Goal: Task Accomplishment & Management: Manage account settings

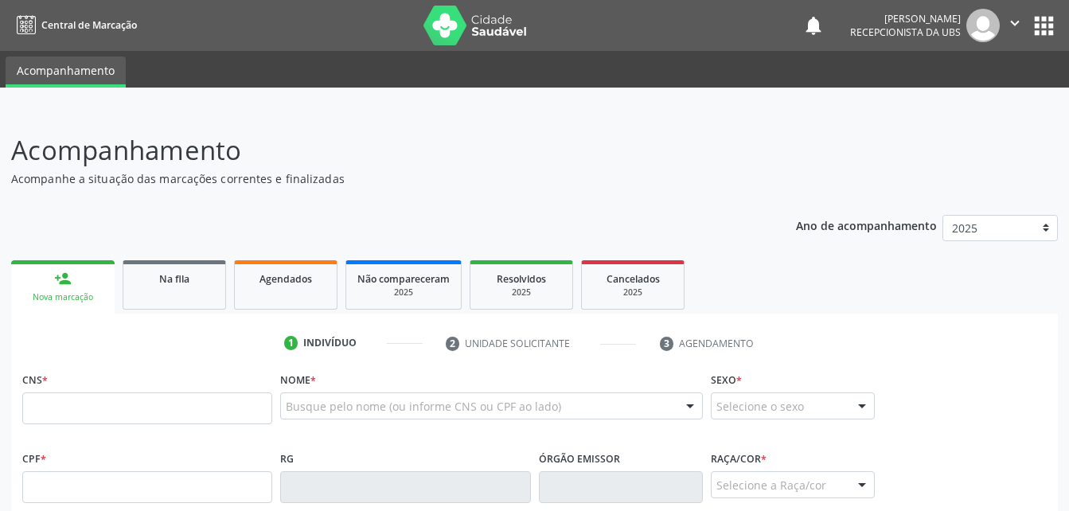
scroll to position [80, 0]
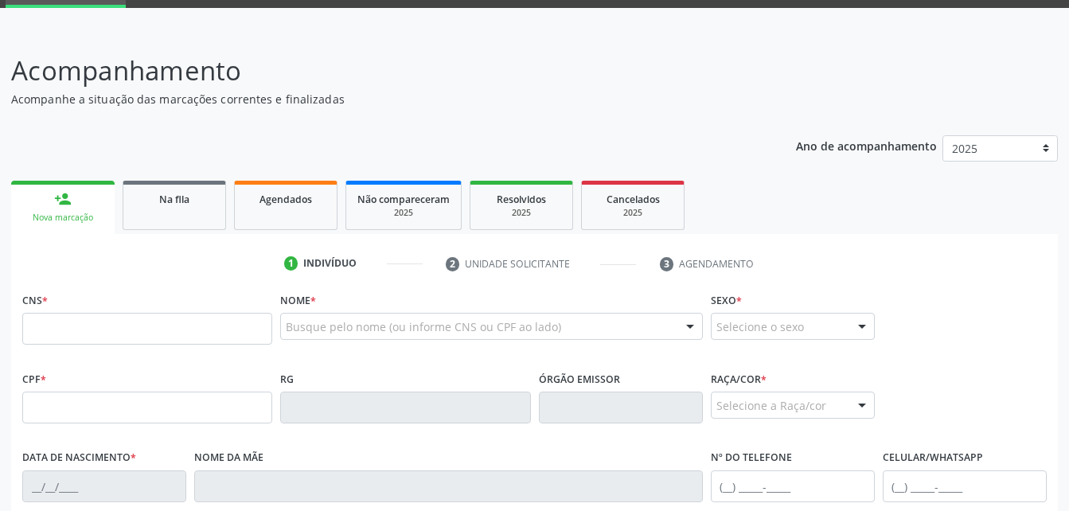
drag, startPoint x: 271, startPoint y: 216, endPoint x: 288, endPoint y: 196, distance: 26.0
click at [271, 216] on link "Agendados" at bounding box center [285, 205] width 103 height 49
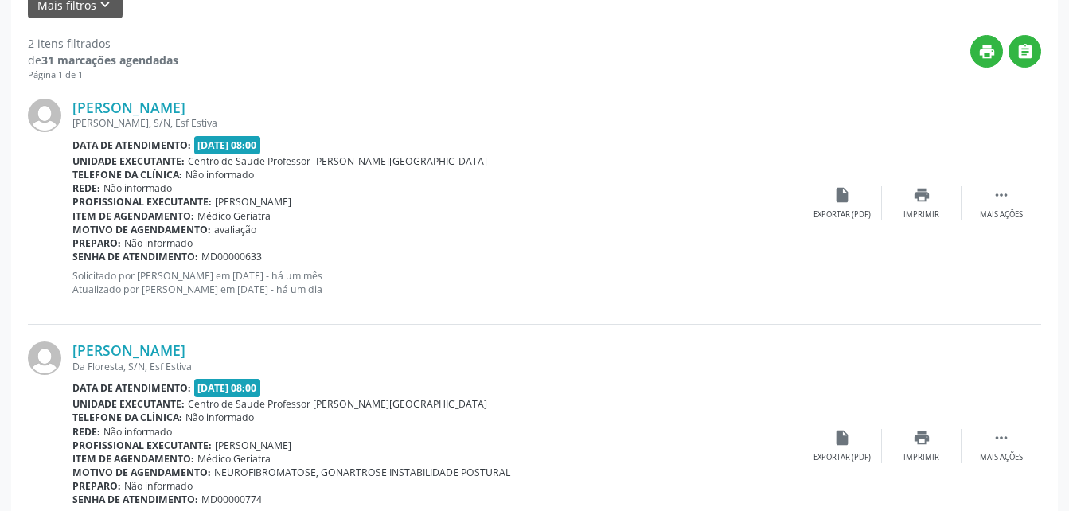
scroll to position [502, 0]
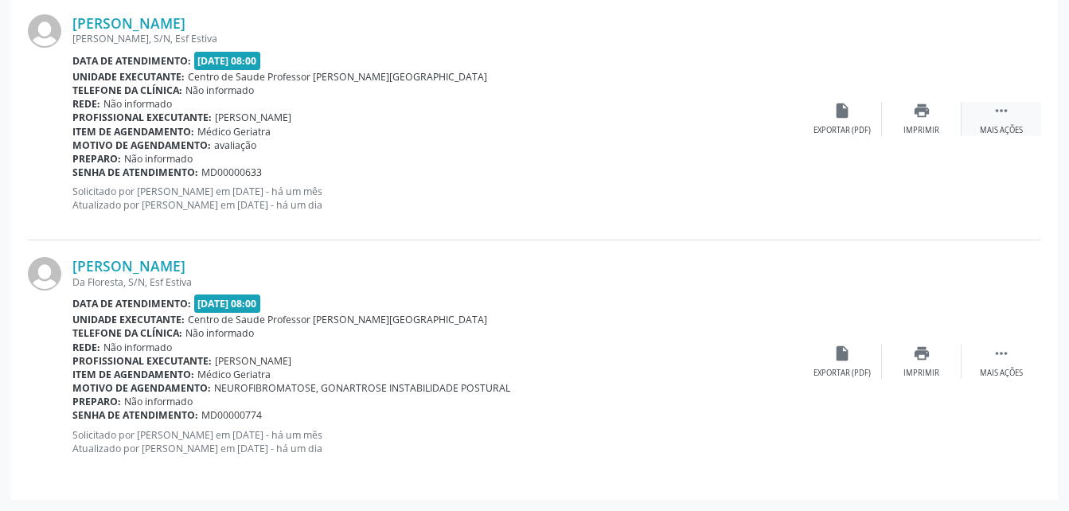
click at [988, 113] on div " Mais ações" at bounding box center [1002, 119] width 80 height 34
click at [798, 58] on div "[PERSON_NAME] [PERSON_NAME], S/N, Esf Estiva Data de atendimento: [DATE] 08:00 …" at bounding box center [534, 119] width 1013 height 243
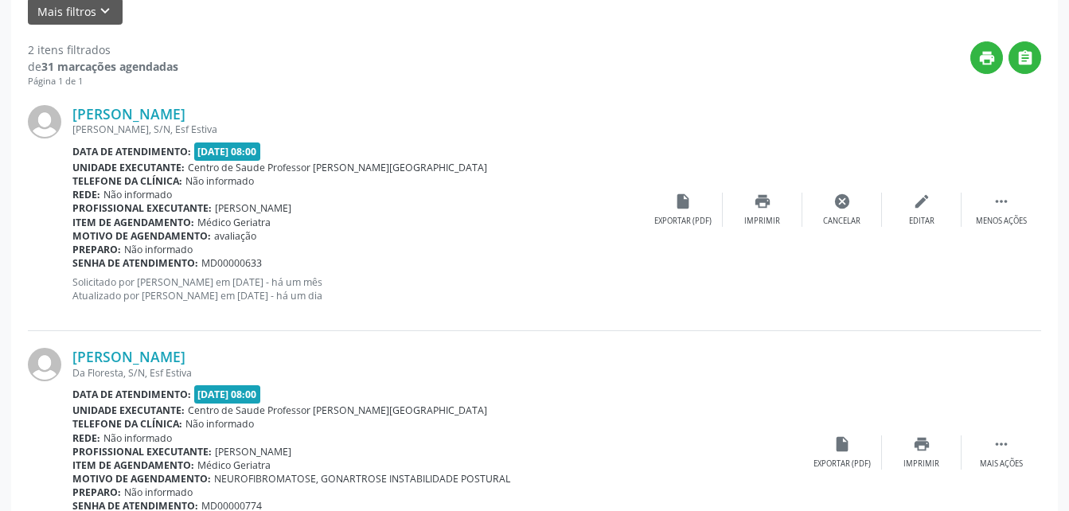
scroll to position [263, 0]
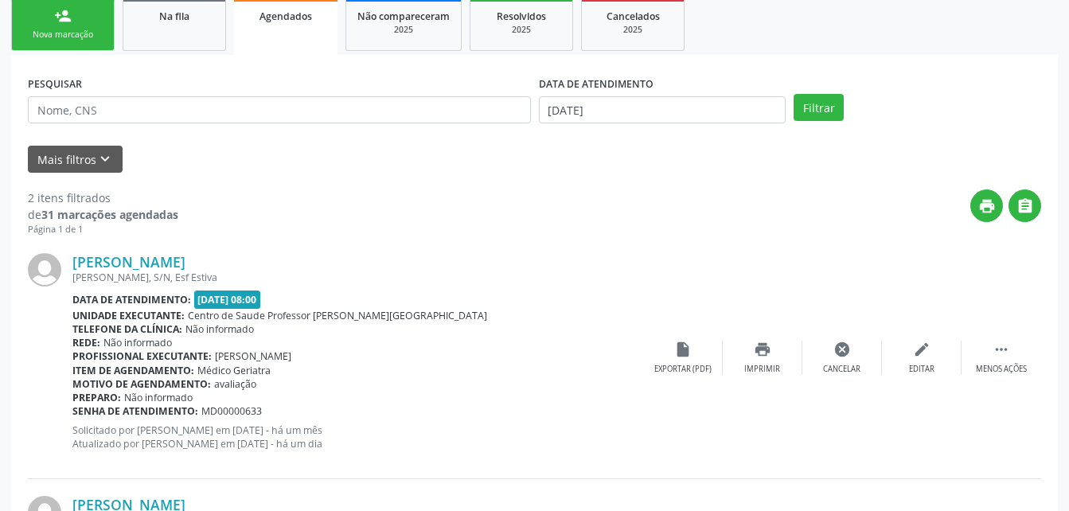
click at [213, 41] on link "Na fila" at bounding box center [174, 24] width 103 height 53
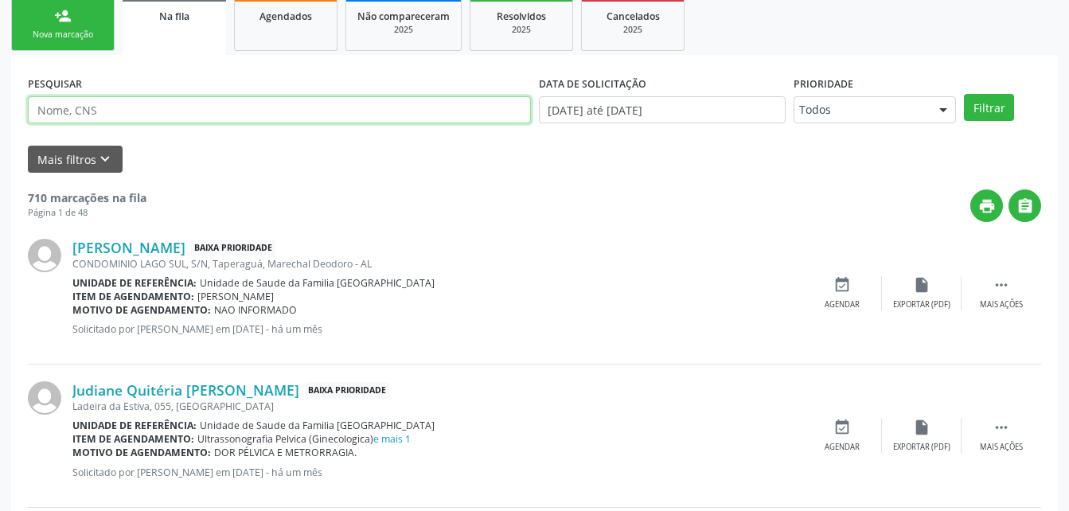
click at [105, 117] on input "text" at bounding box center [279, 109] width 503 height 27
type input "700000946195409"
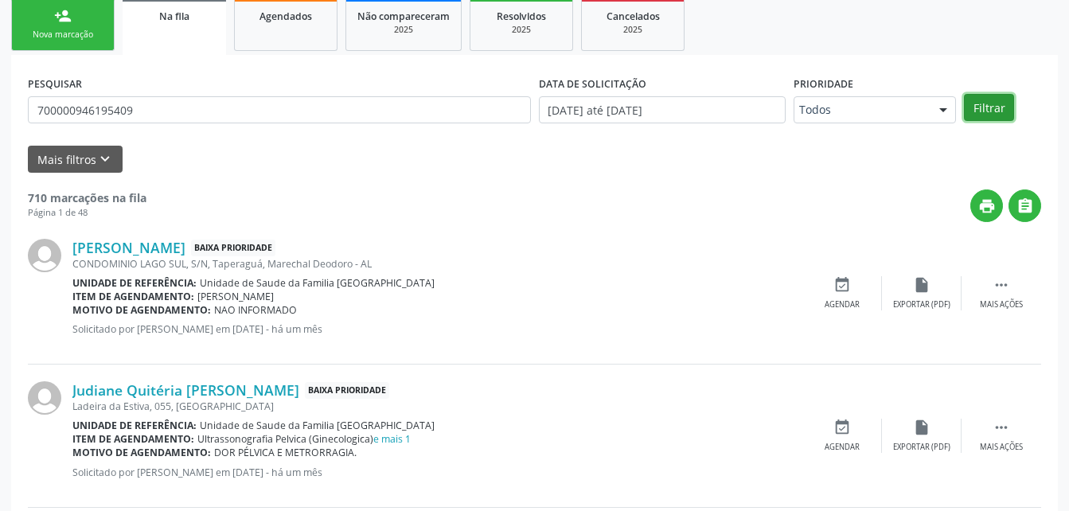
click at [986, 112] on button "Filtrar" at bounding box center [989, 107] width 50 height 27
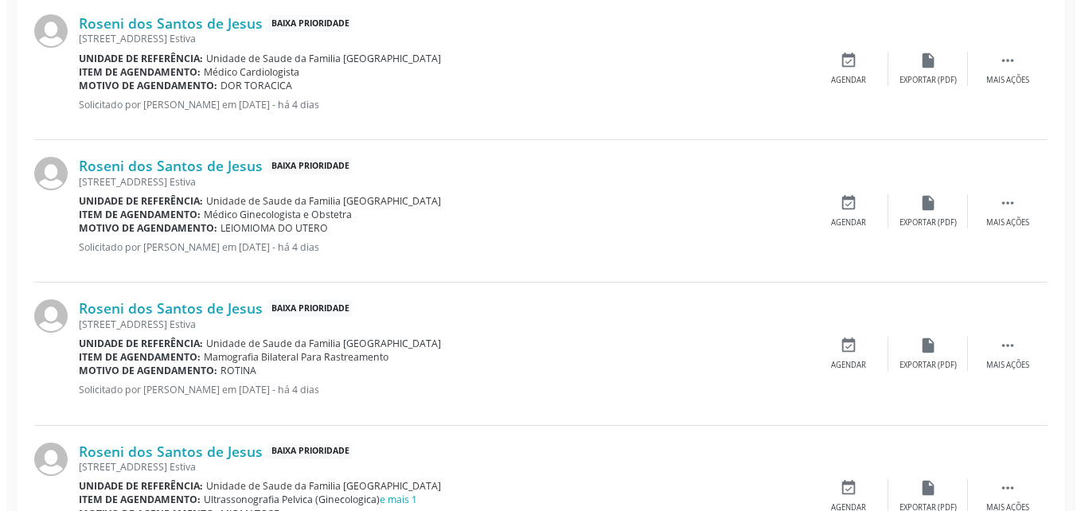
scroll to position [581, 0]
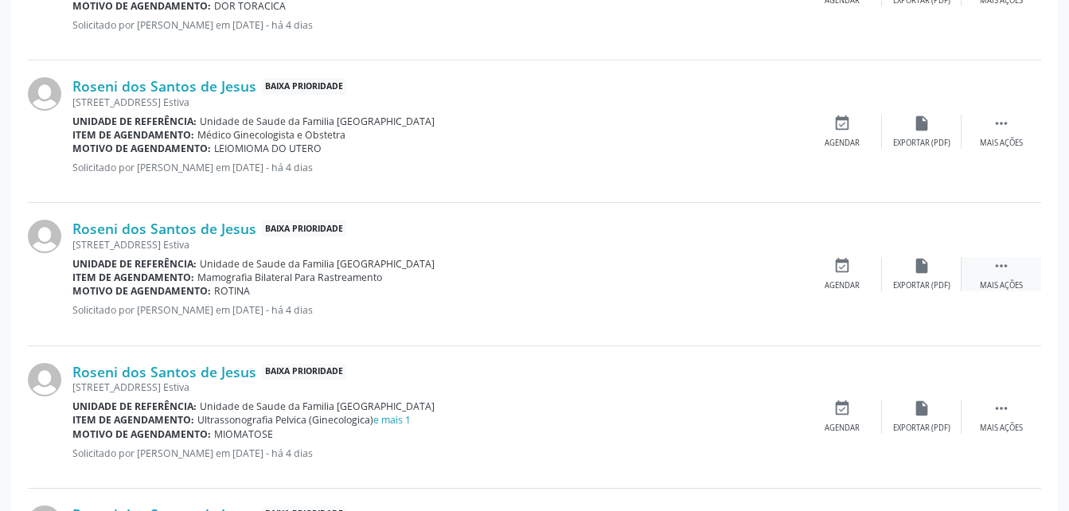
click at [1004, 265] on icon "" at bounding box center [1002, 266] width 18 height 18
click at [838, 270] on icon "cancel" at bounding box center [842, 266] width 18 height 18
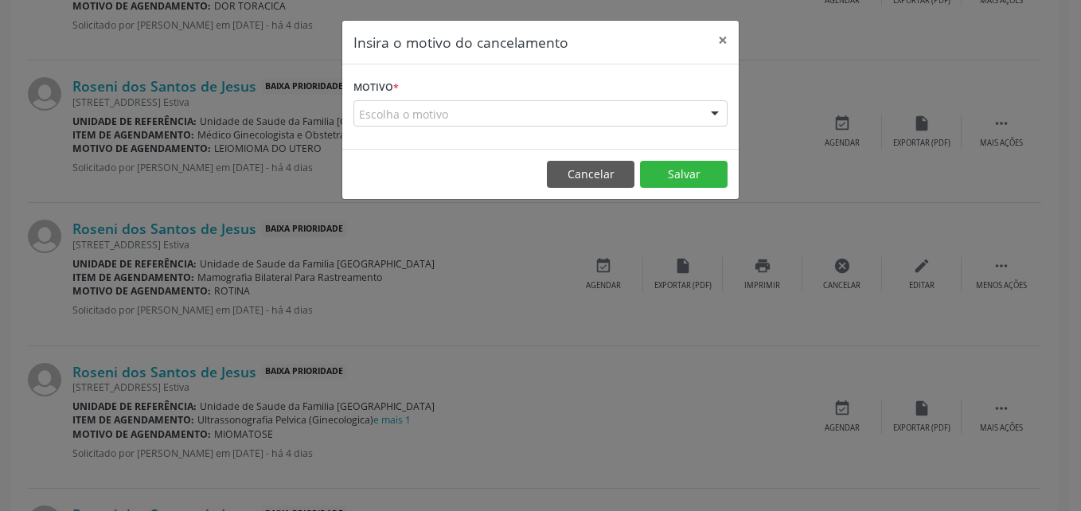
click at [597, 105] on div "Escolha o motivo" at bounding box center [540, 113] width 374 height 27
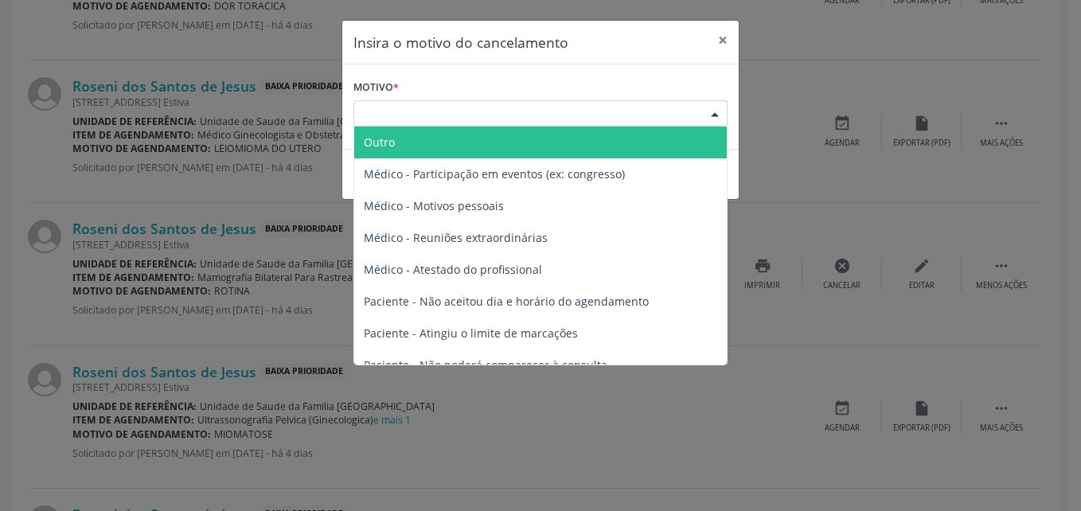
click at [560, 145] on span "Outro" at bounding box center [540, 143] width 373 height 32
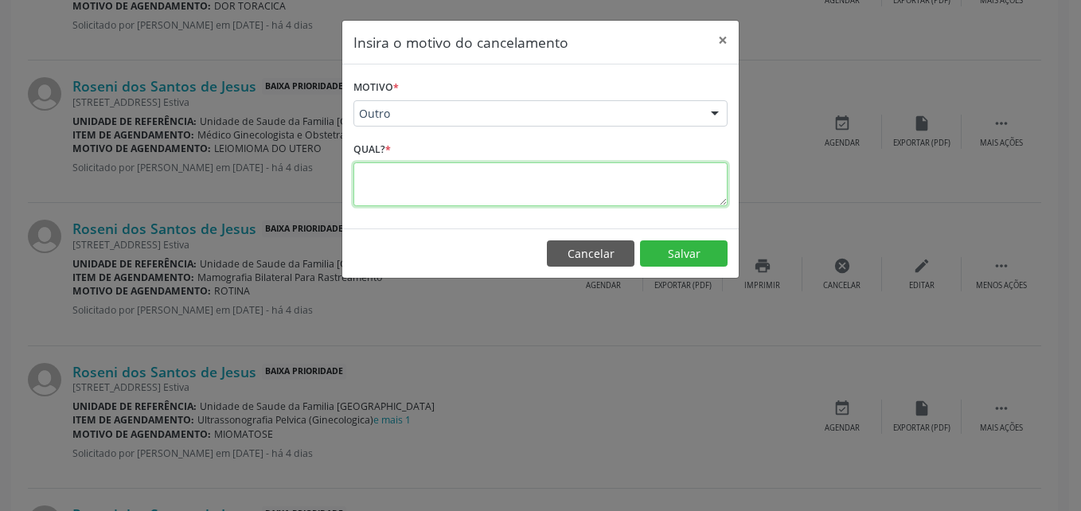
click at [534, 170] on textarea at bounding box center [540, 184] width 374 height 44
type textarea "fez ja"
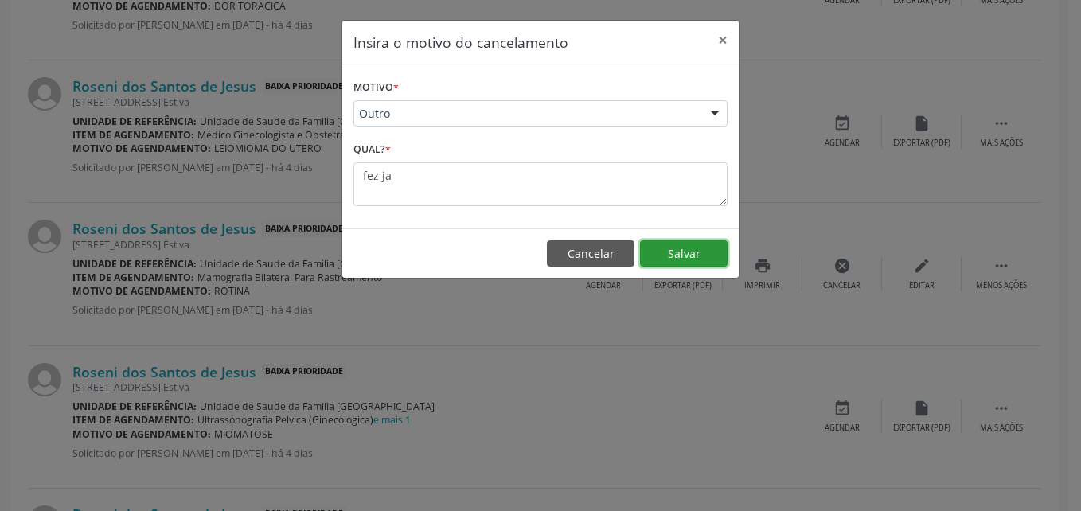
click at [681, 245] on button "Salvar" at bounding box center [684, 253] width 88 height 27
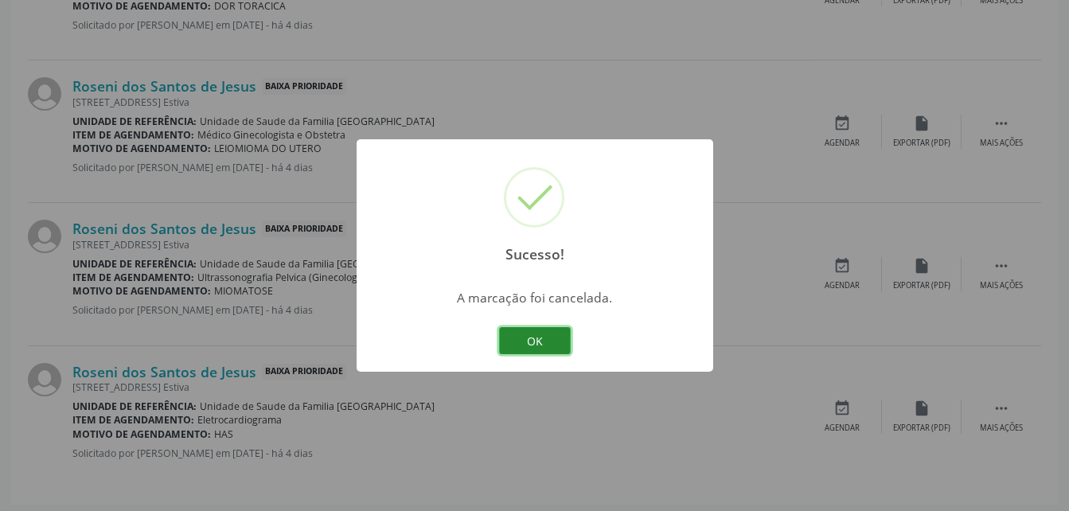
click at [558, 338] on button "OK" at bounding box center [535, 340] width 72 height 27
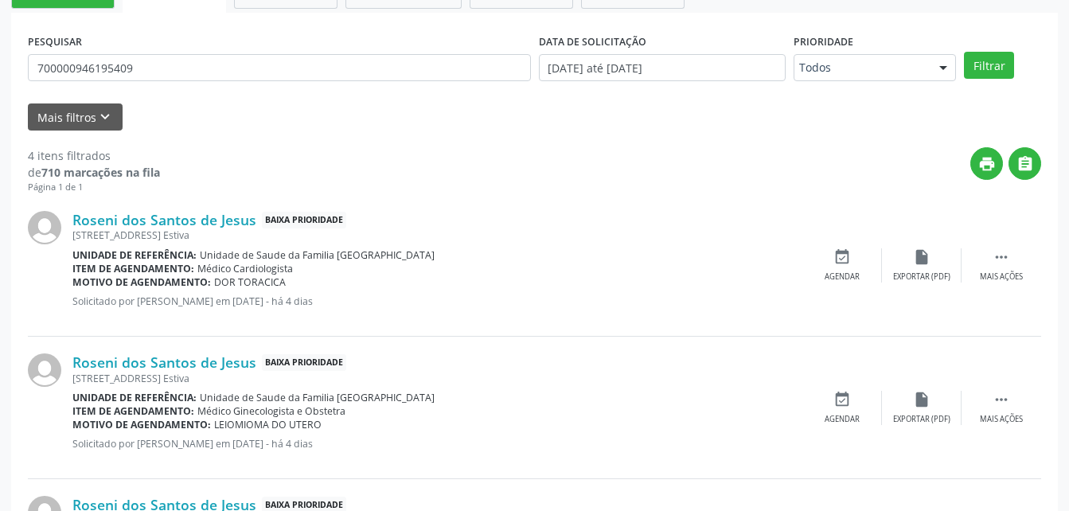
scroll to position [263, 0]
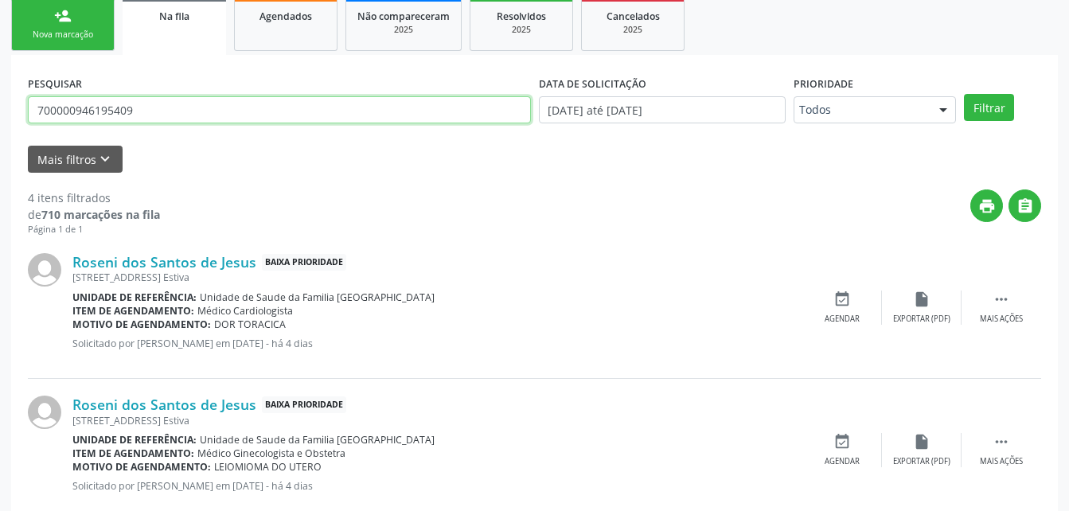
click at [206, 107] on input "700000946195409" at bounding box center [279, 109] width 503 height 27
type input "7"
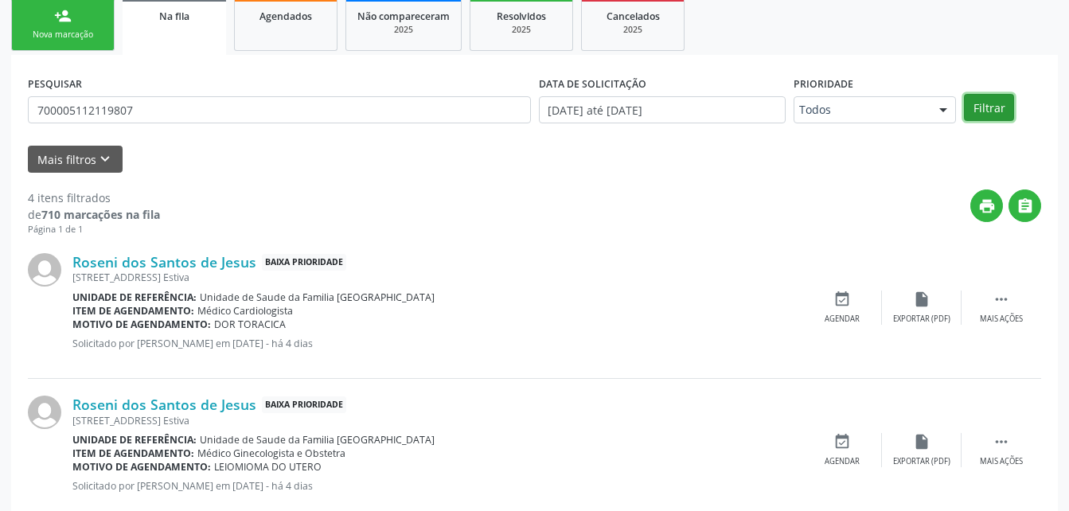
click at [995, 109] on button "Filtrar" at bounding box center [989, 107] width 50 height 27
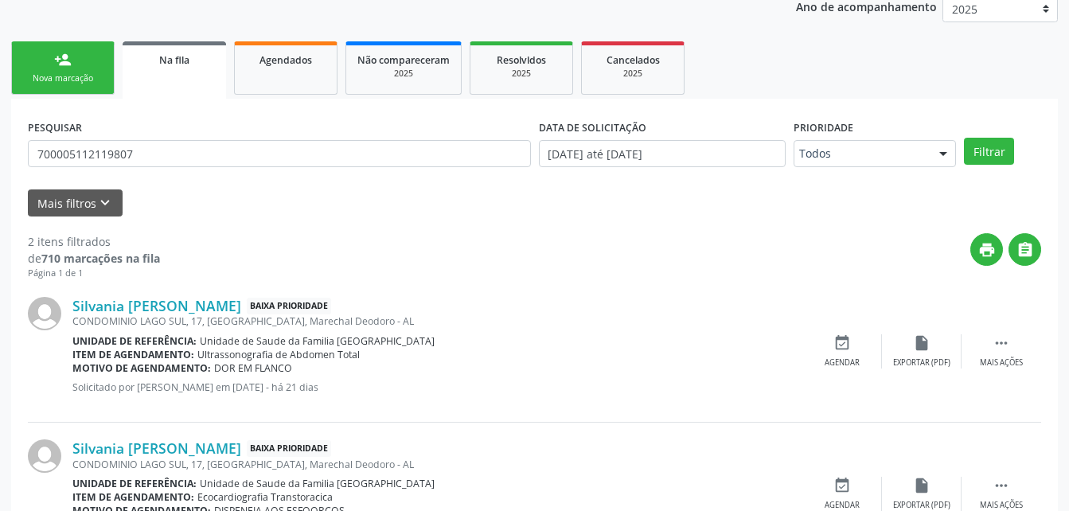
scroll to position [221, 0]
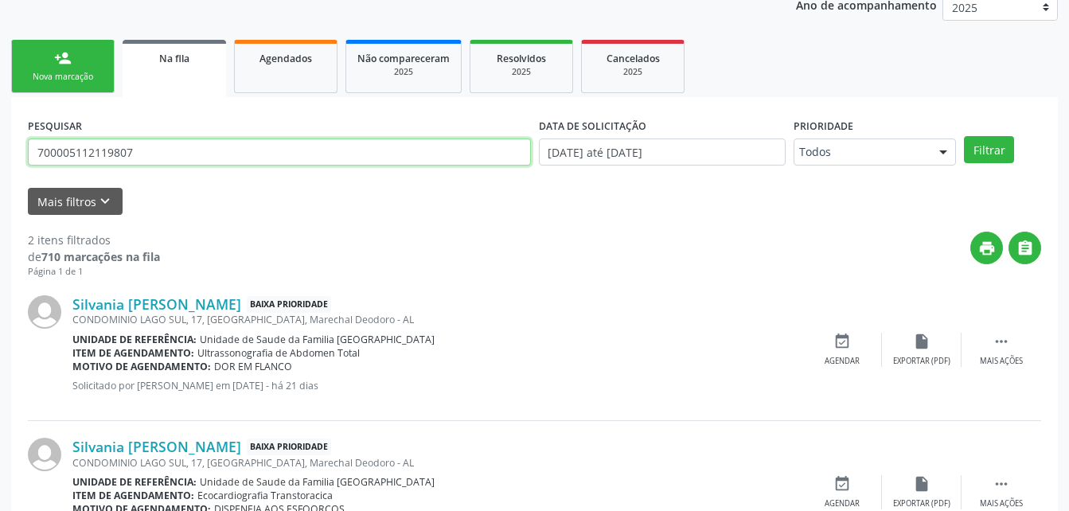
click at [390, 153] on input "700005112119807" at bounding box center [279, 152] width 503 height 27
type input "7"
type input "[PERSON_NAME]"
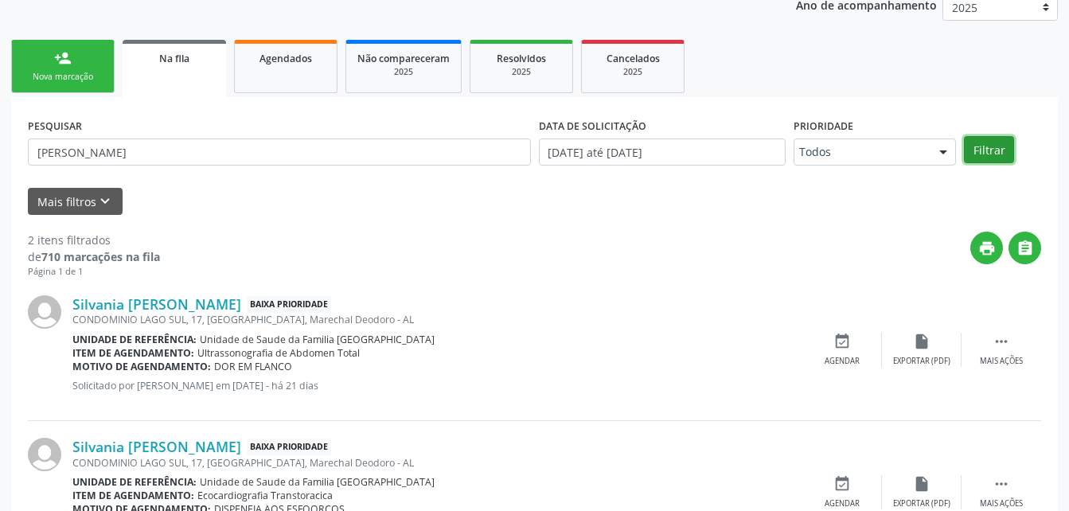
click at [984, 147] on button "Filtrar" at bounding box center [989, 149] width 50 height 27
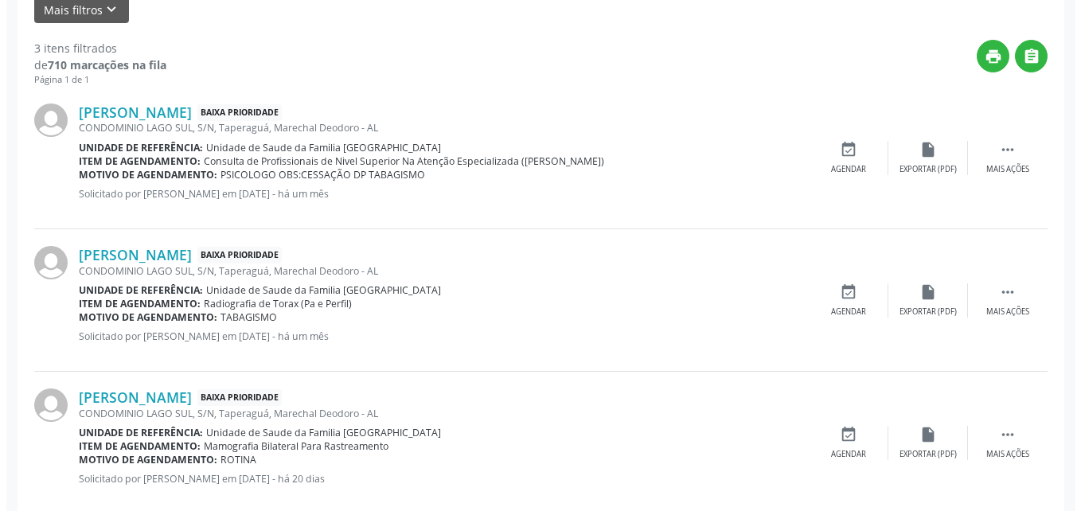
scroll to position [443, 0]
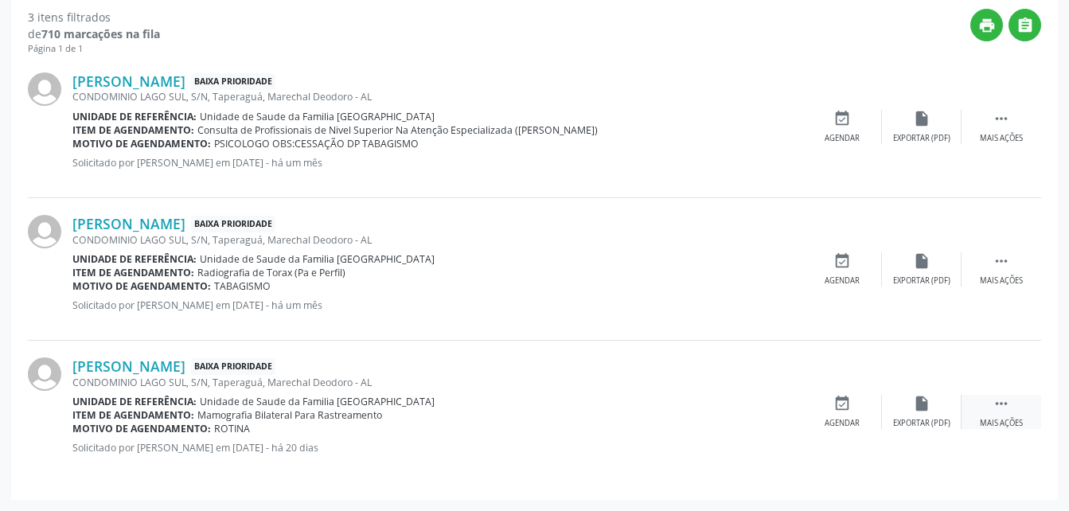
click at [996, 408] on icon "" at bounding box center [1002, 404] width 18 height 18
click at [845, 414] on div "cancel Cancelar" at bounding box center [842, 412] width 80 height 34
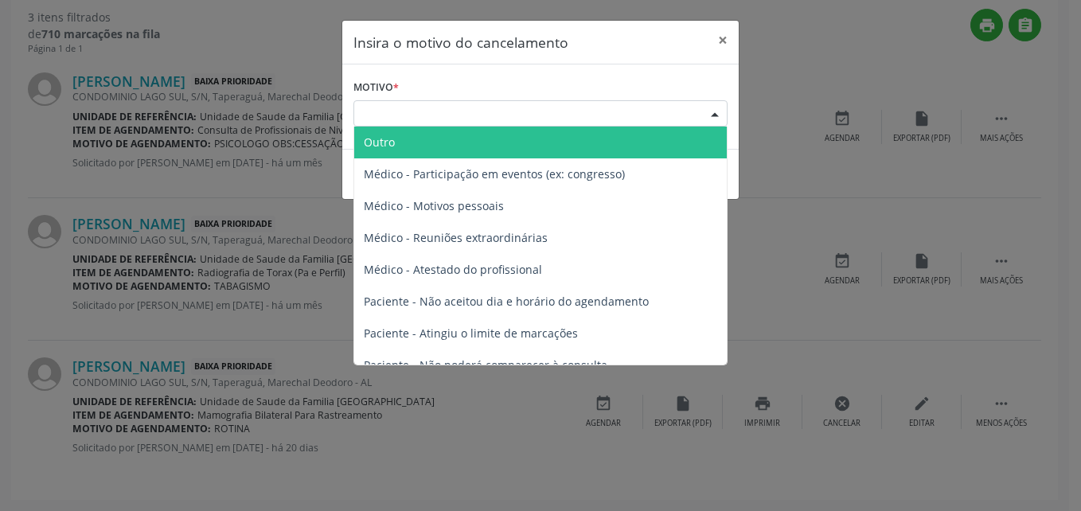
click at [574, 110] on div "Escolha o motivo" at bounding box center [540, 113] width 374 height 27
click at [556, 152] on span "Outro" at bounding box center [540, 143] width 373 height 32
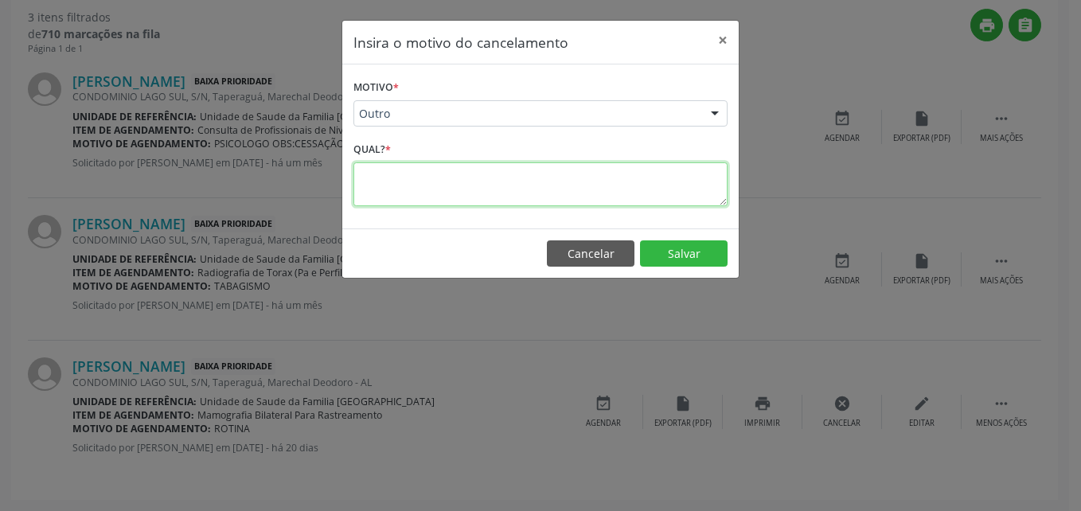
click at [542, 193] on textarea at bounding box center [540, 184] width 374 height 44
type textarea "ja fez"
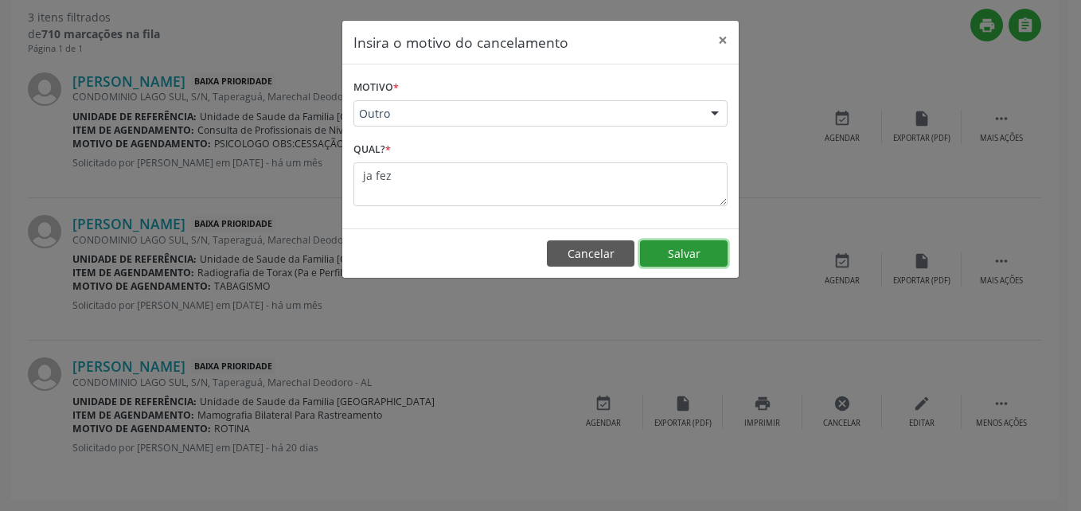
click at [705, 248] on button "Salvar" at bounding box center [684, 253] width 88 height 27
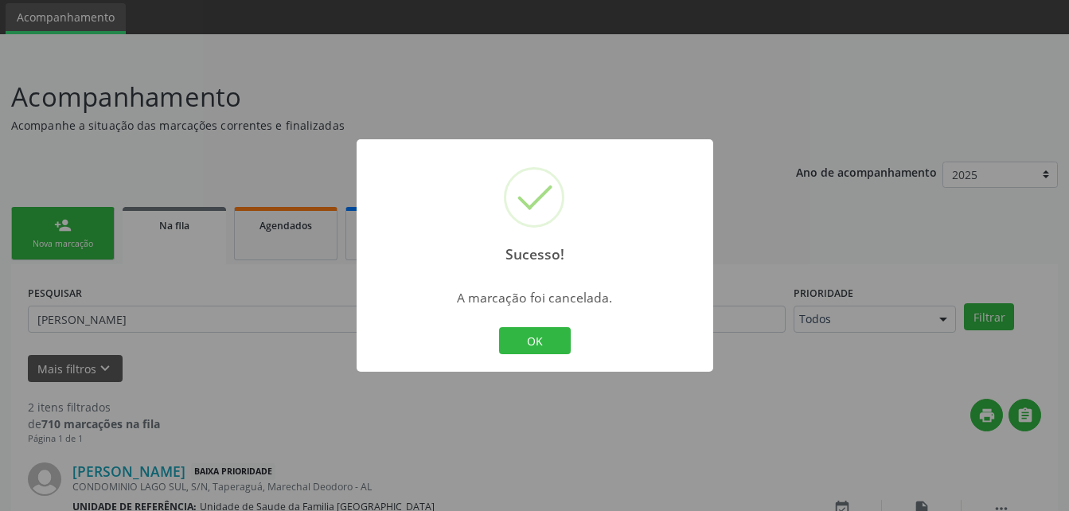
scroll to position [300, 0]
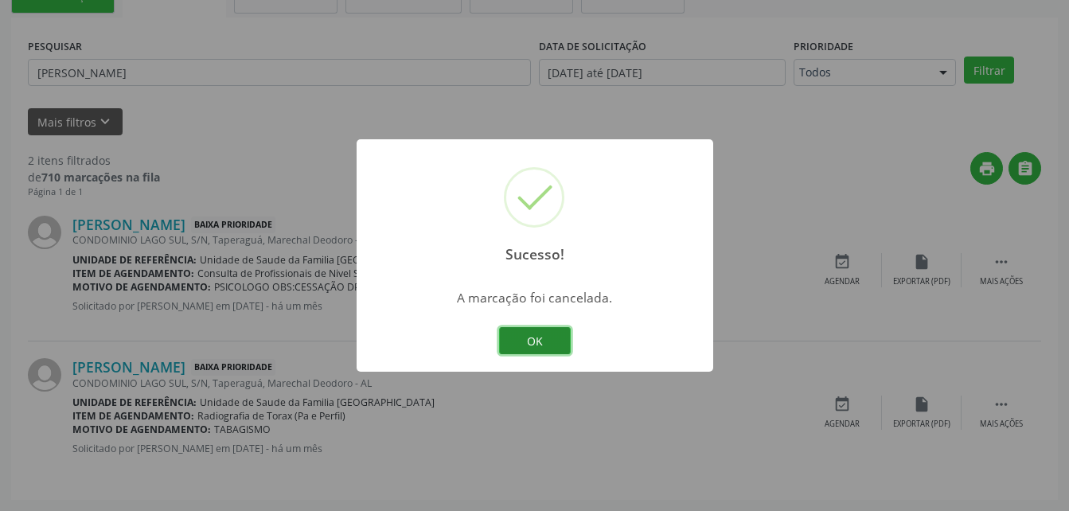
click at [567, 334] on button "OK" at bounding box center [535, 340] width 72 height 27
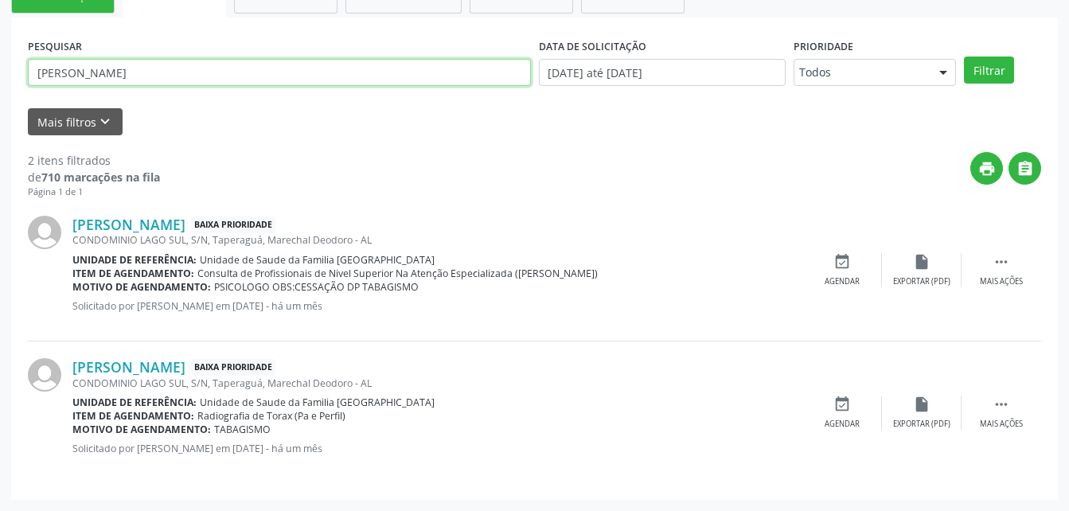
click at [342, 80] on input "[PERSON_NAME]" at bounding box center [279, 72] width 503 height 27
type input "v"
type input "700503332555456"
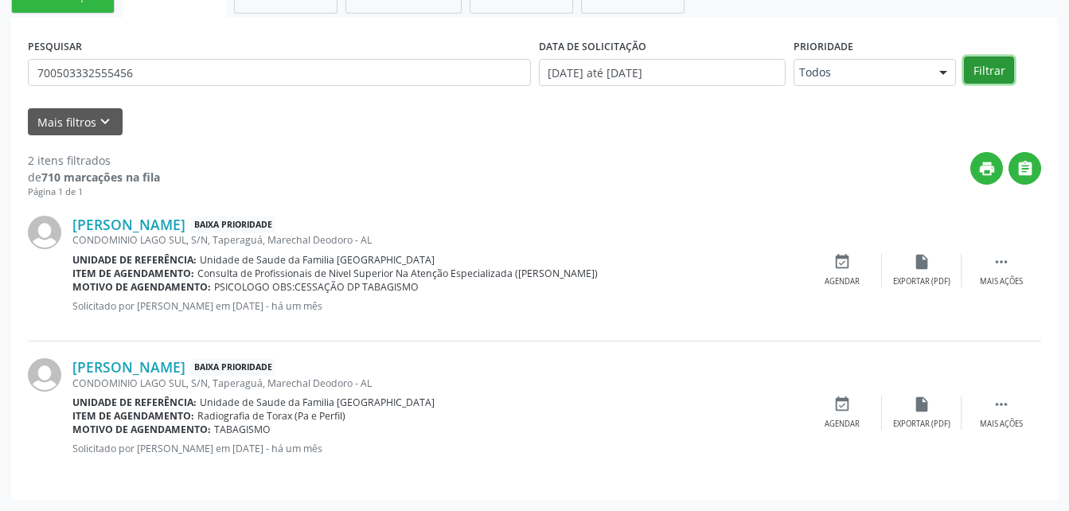
click at [997, 71] on button "Filtrar" at bounding box center [989, 70] width 50 height 27
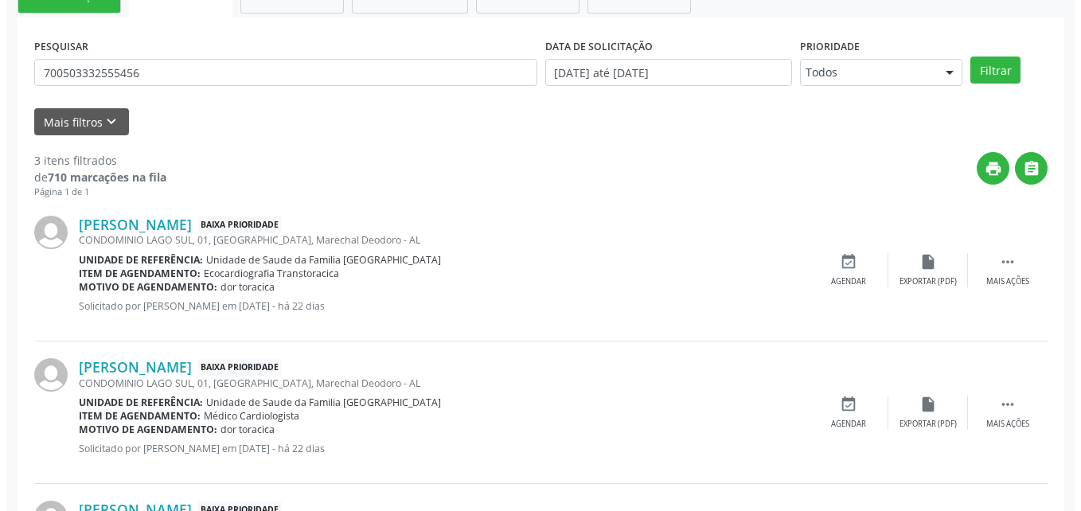
scroll to position [443, 0]
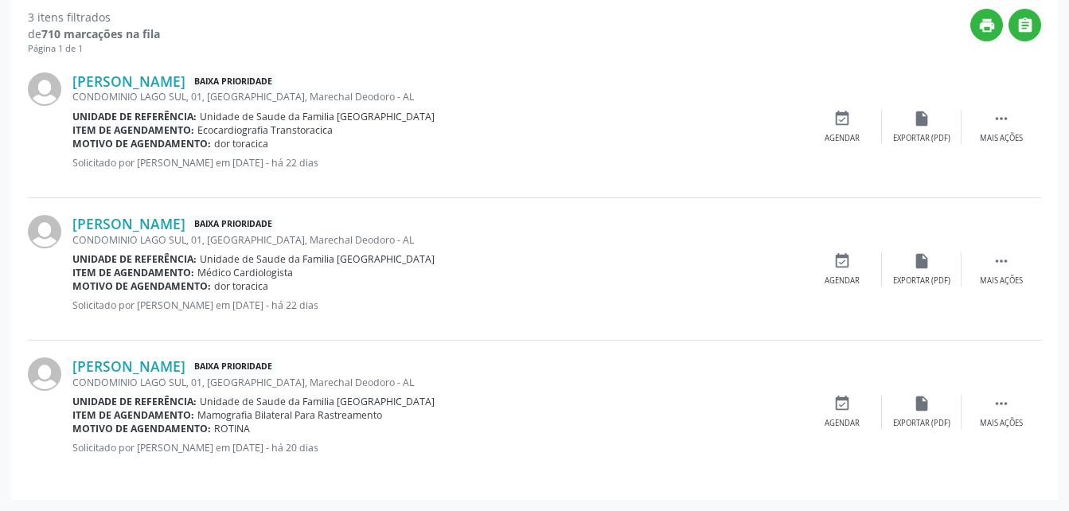
click at [1009, 388] on div "[PERSON_NAME] Baixa Prioridade CONDOMINIO LAGO SUL, 01, [GEOGRAPHIC_DATA], Mare…" at bounding box center [534, 412] width 1013 height 142
click at [1007, 396] on icon "" at bounding box center [1002, 404] width 18 height 18
click at [840, 395] on icon "cancel" at bounding box center [842, 404] width 18 height 18
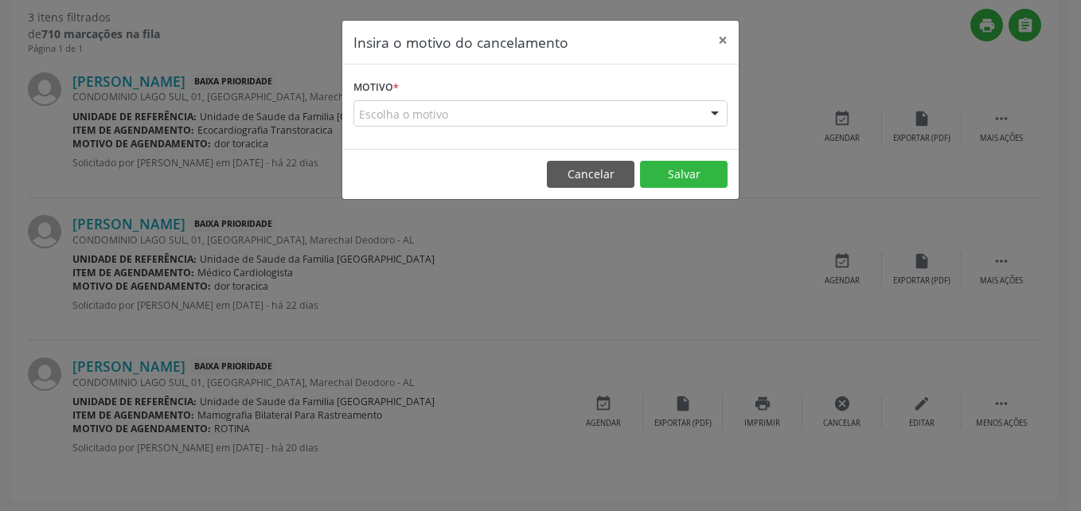
click at [630, 114] on div "Escolha o motivo" at bounding box center [540, 113] width 374 height 27
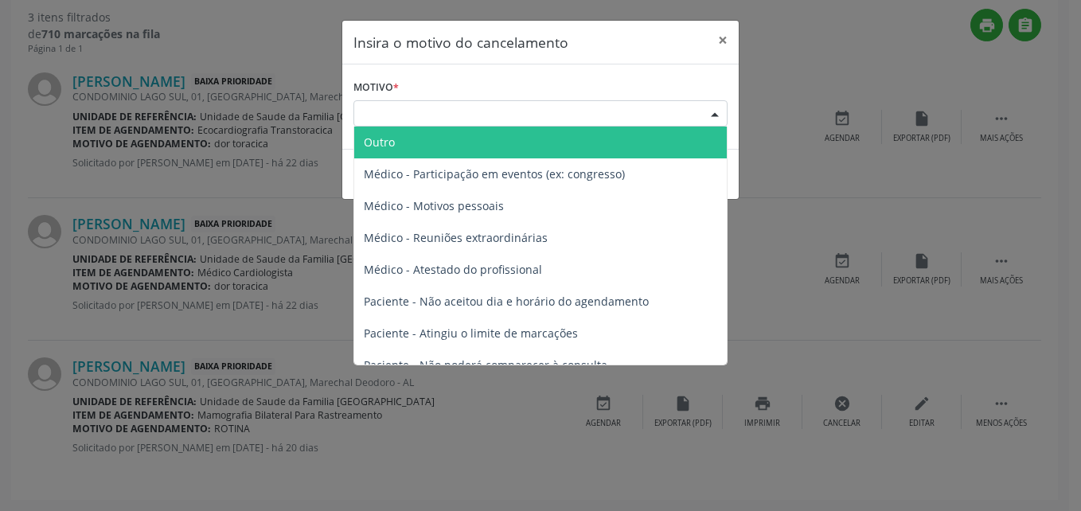
click at [609, 152] on span "Outro" at bounding box center [540, 143] width 373 height 32
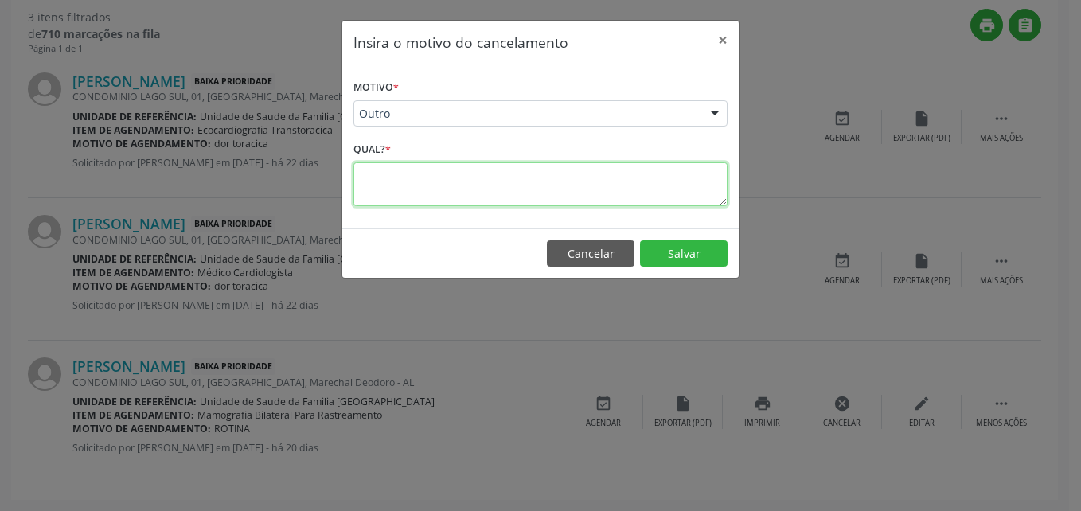
click at [580, 204] on textarea at bounding box center [540, 184] width 374 height 44
type textarea "ja fez"
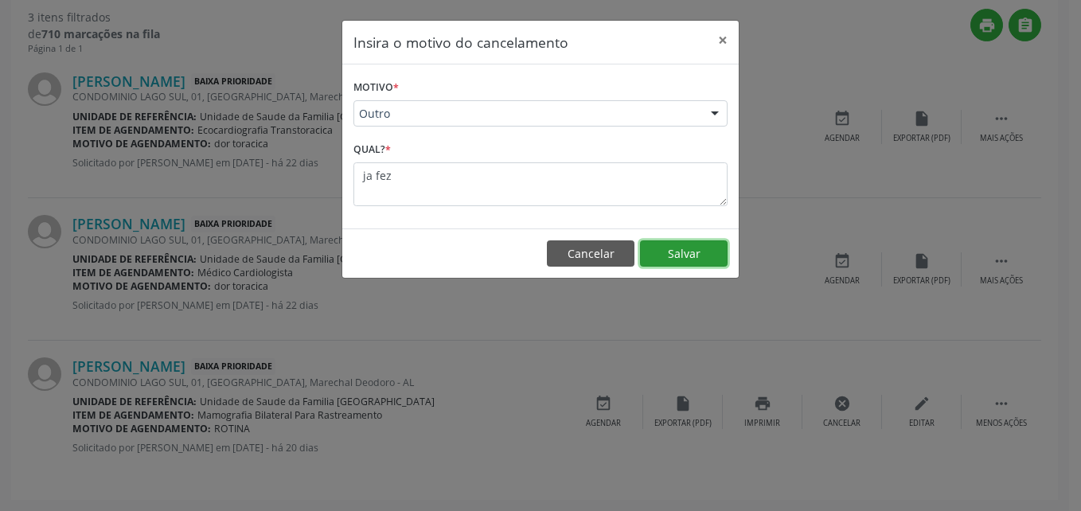
click at [648, 250] on button "Salvar" at bounding box center [684, 253] width 88 height 27
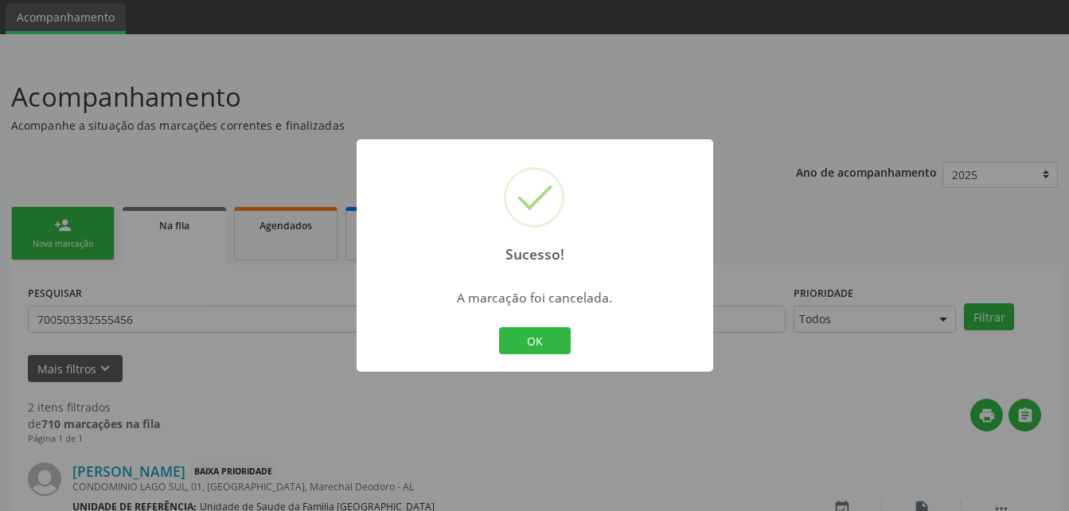
scroll to position [300, 0]
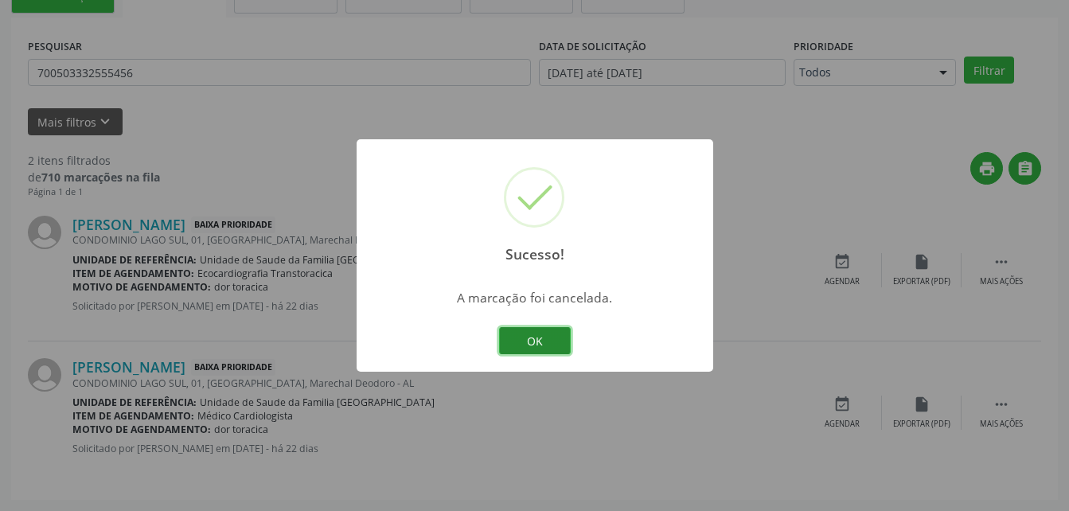
click at [562, 332] on button "OK" at bounding box center [535, 340] width 72 height 27
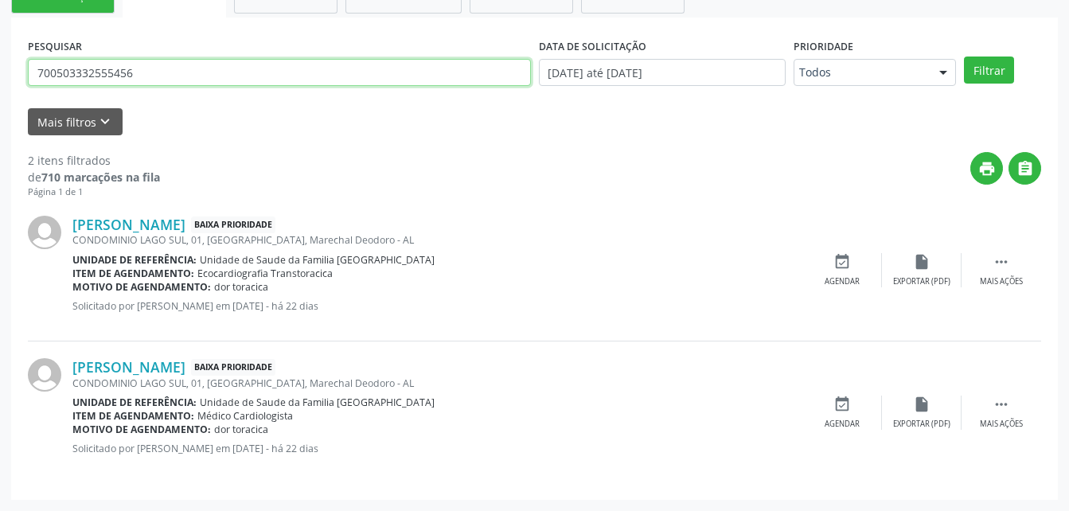
click at [186, 72] on input "700503332555456" at bounding box center [279, 72] width 503 height 27
type input "7"
type input "701001874953190"
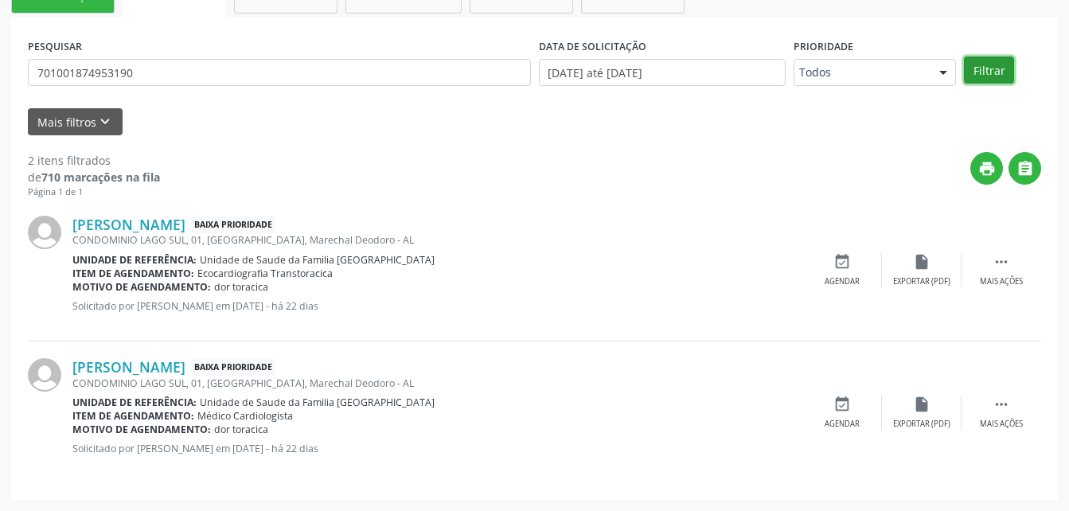
click at [991, 72] on button "Filtrar" at bounding box center [989, 70] width 50 height 27
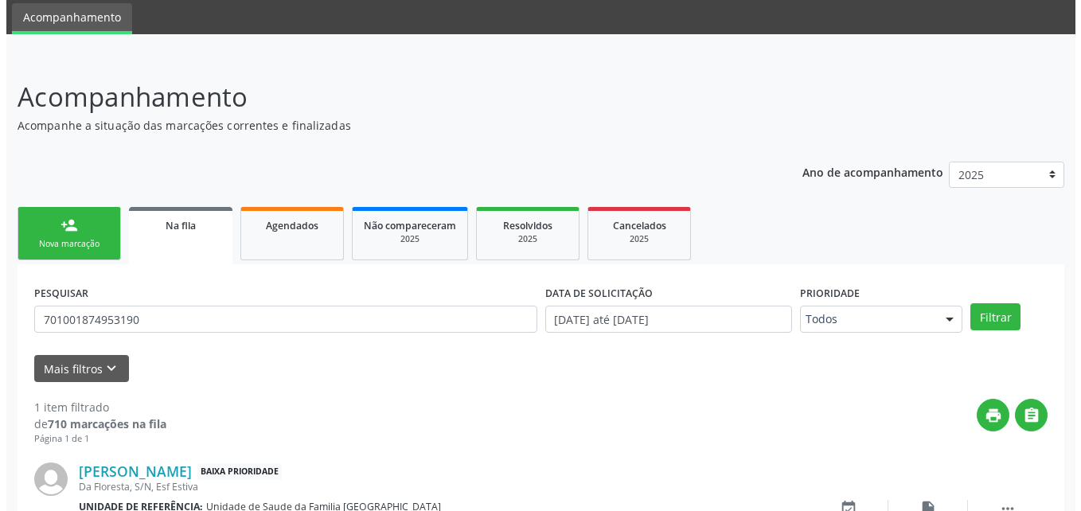
scroll to position [158, 0]
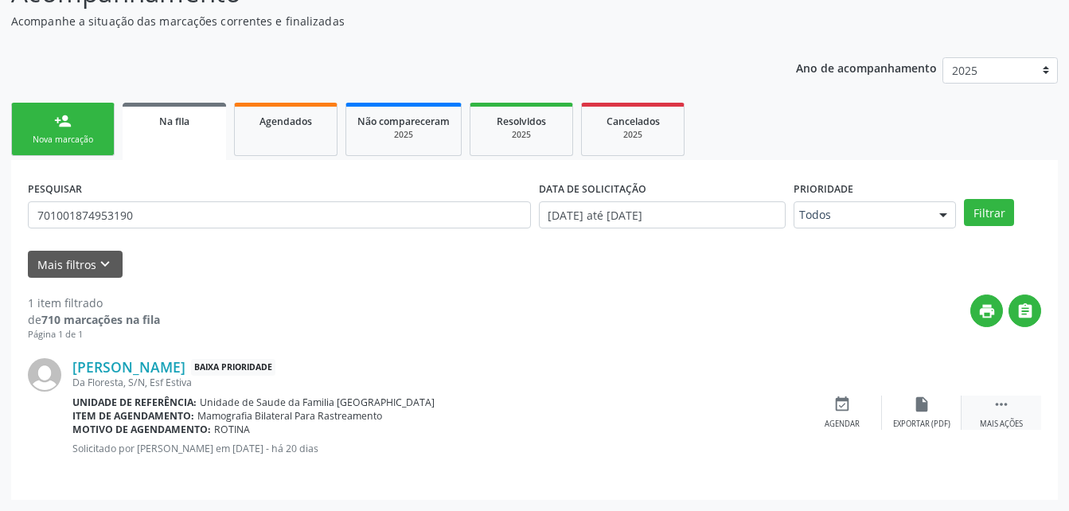
click at [1008, 402] on icon "" at bounding box center [1002, 405] width 18 height 18
click at [830, 413] on div "cancel Cancelar" at bounding box center [842, 413] width 80 height 34
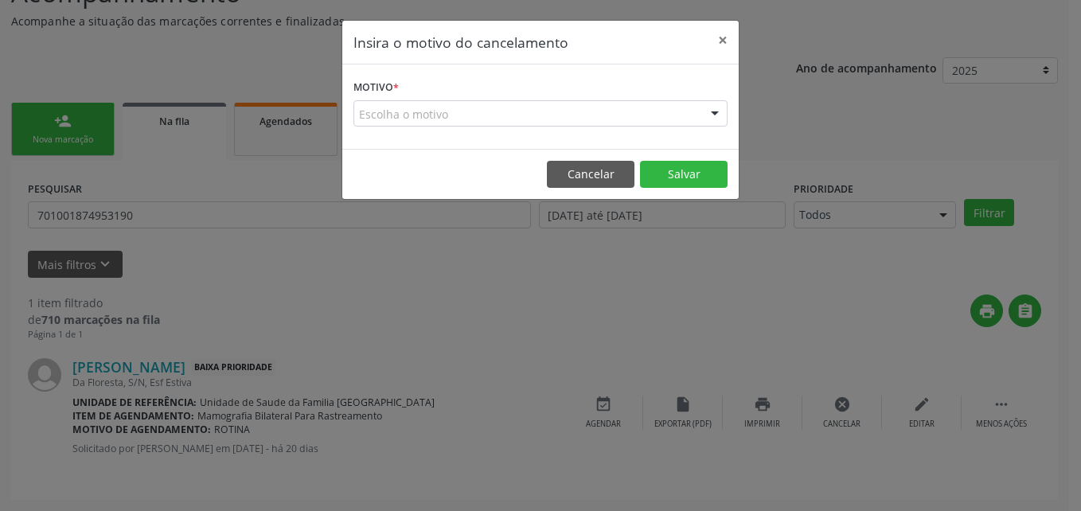
click at [605, 103] on div "Escolha o motivo" at bounding box center [540, 113] width 374 height 27
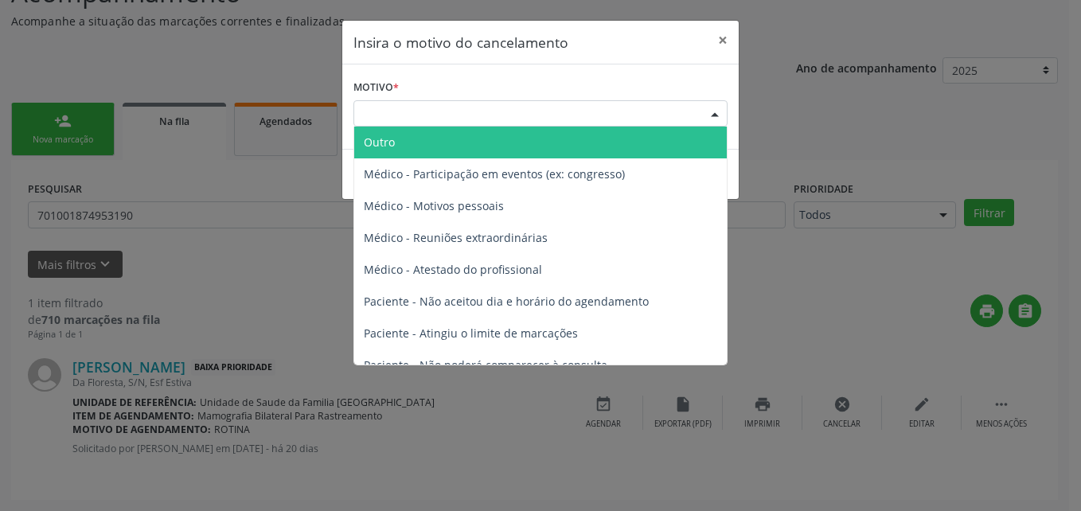
click at [596, 133] on span "Outro" at bounding box center [540, 143] width 373 height 32
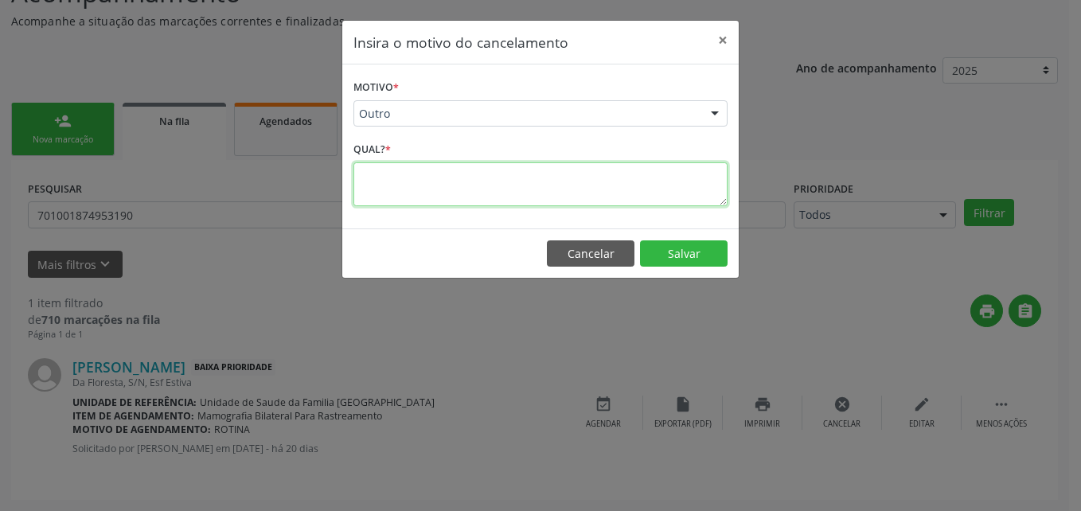
click at [585, 167] on textarea at bounding box center [540, 184] width 374 height 44
type textarea "ja fez"
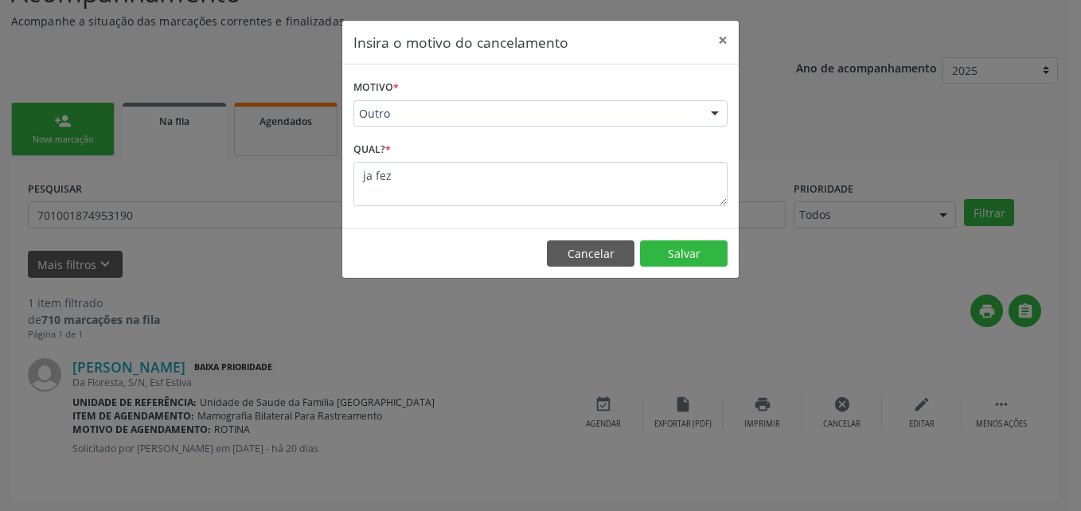
click at [673, 267] on footer "Cancelar Salvar" at bounding box center [540, 253] width 396 height 50
click at [666, 247] on button "Salvar" at bounding box center [684, 253] width 88 height 27
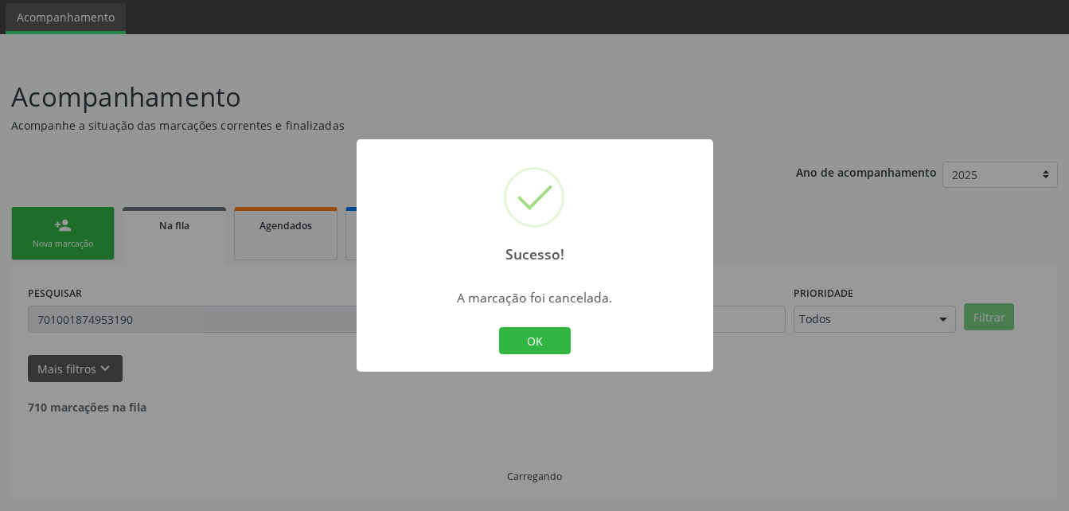
scroll to position [2, 0]
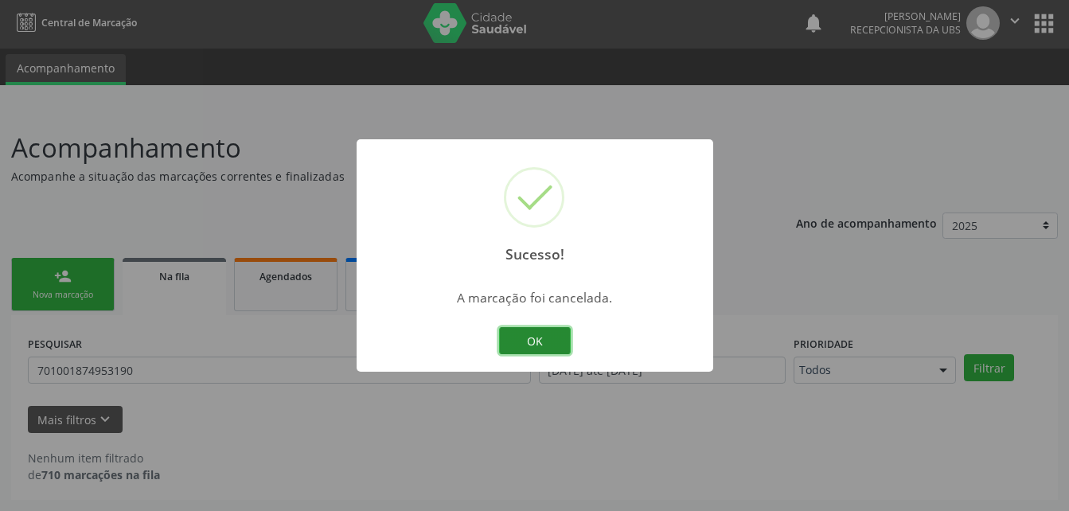
click at [542, 336] on button "OK" at bounding box center [535, 340] width 72 height 27
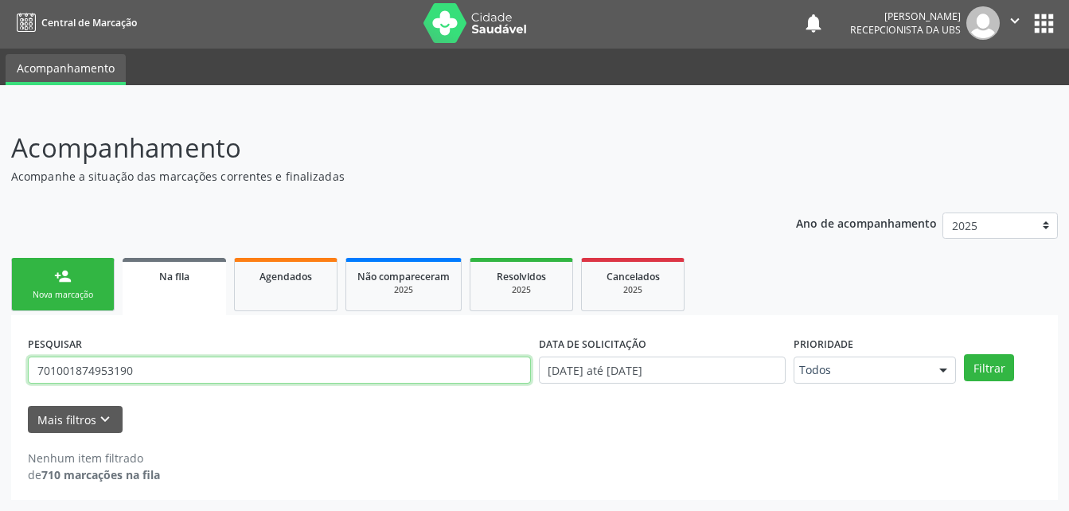
click at [300, 359] on input "701001874953190" at bounding box center [279, 370] width 503 height 27
type input "7"
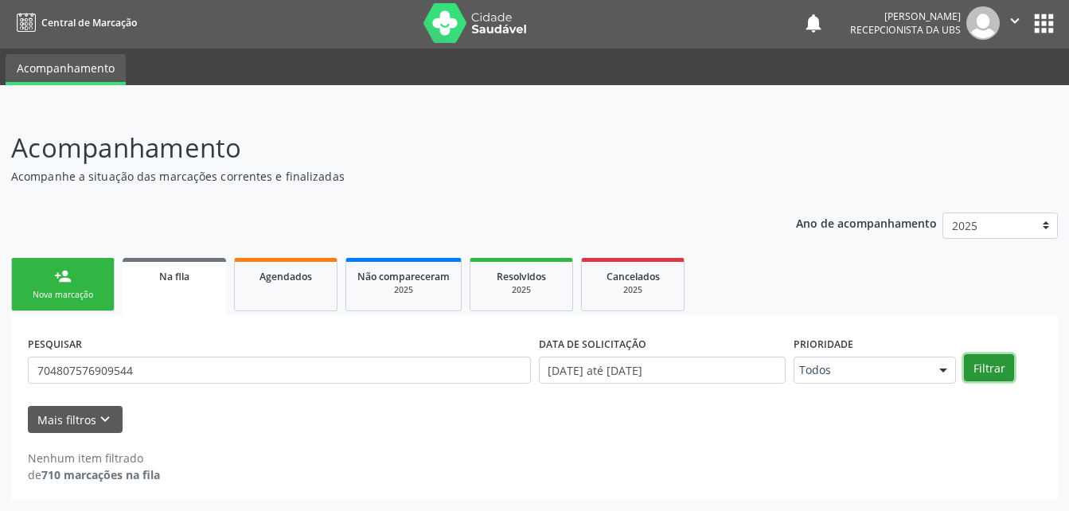
click at [982, 380] on button "Filtrar" at bounding box center [989, 367] width 50 height 27
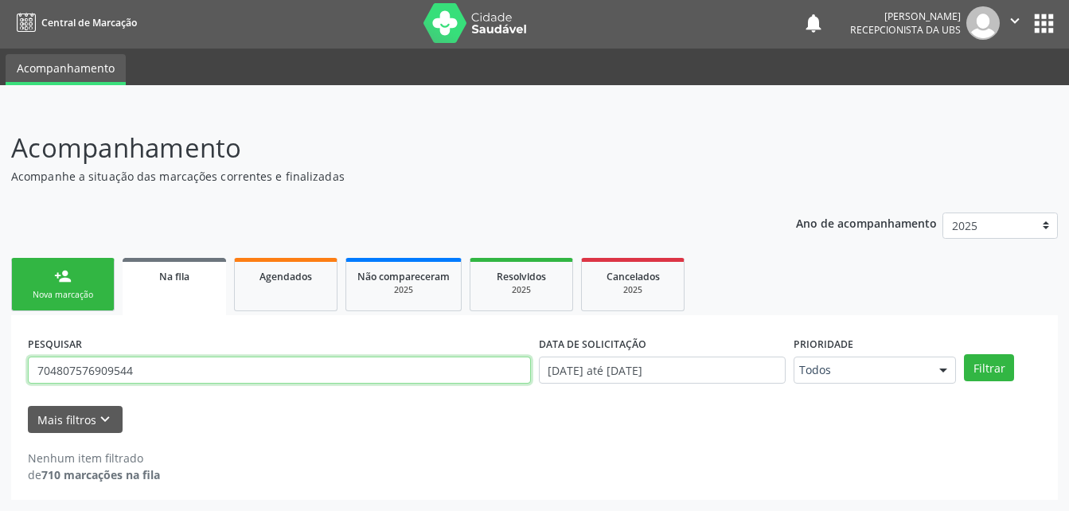
click at [443, 376] on input "704807576909544" at bounding box center [279, 370] width 503 height 27
type input "7"
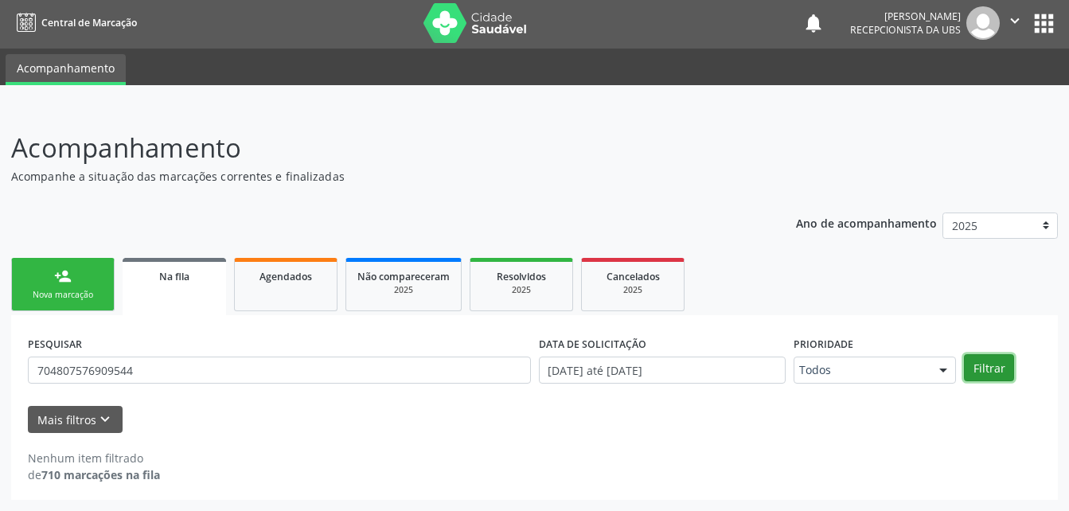
click at [1004, 372] on button "Filtrar" at bounding box center [989, 367] width 50 height 27
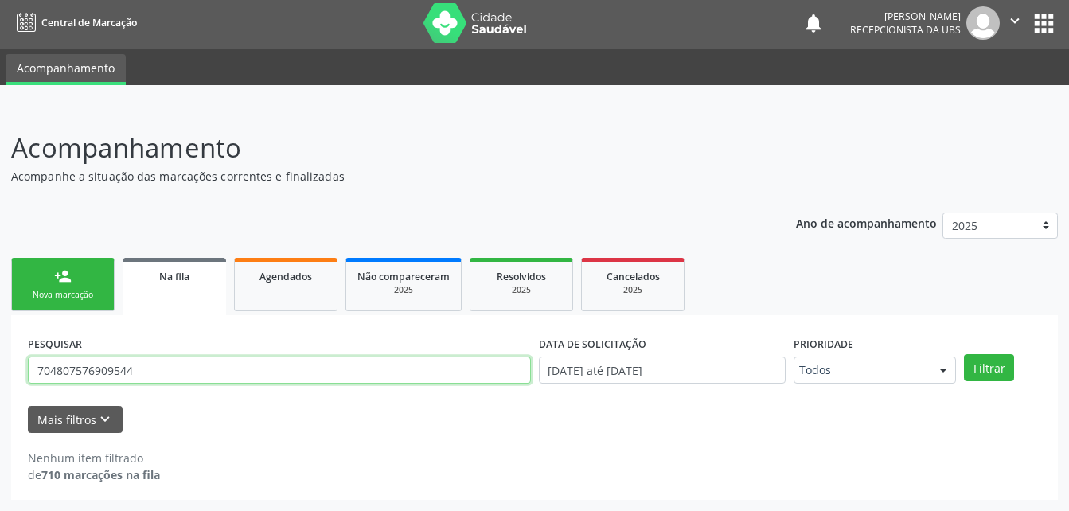
click at [239, 368] on input "704807576909544" at bounding box center [279, 370] width 503 height 27
click at [286, 373] on input "704807576909544" at bounding box center [279, 370] width 503 height 27
type input "7"
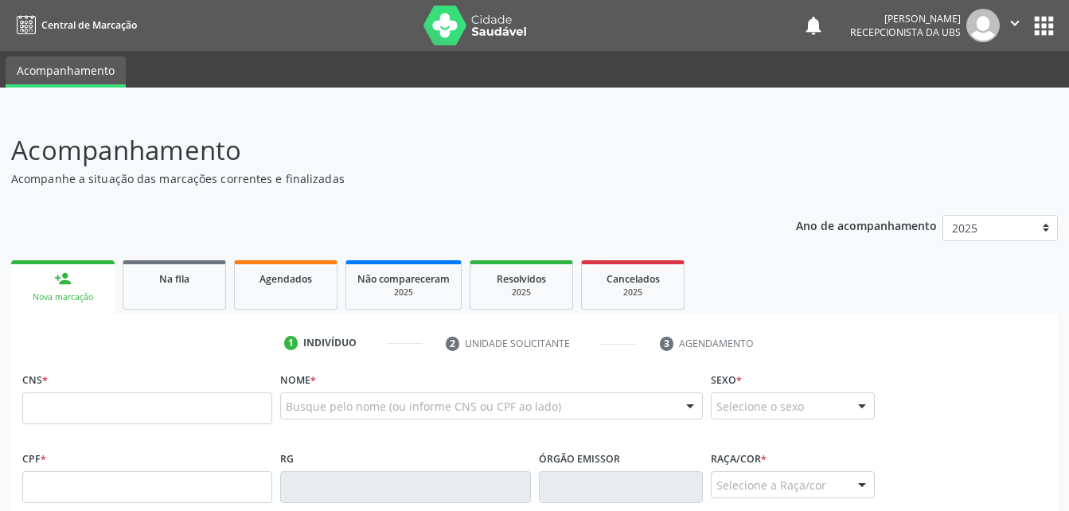
scroll to position [2, 0]
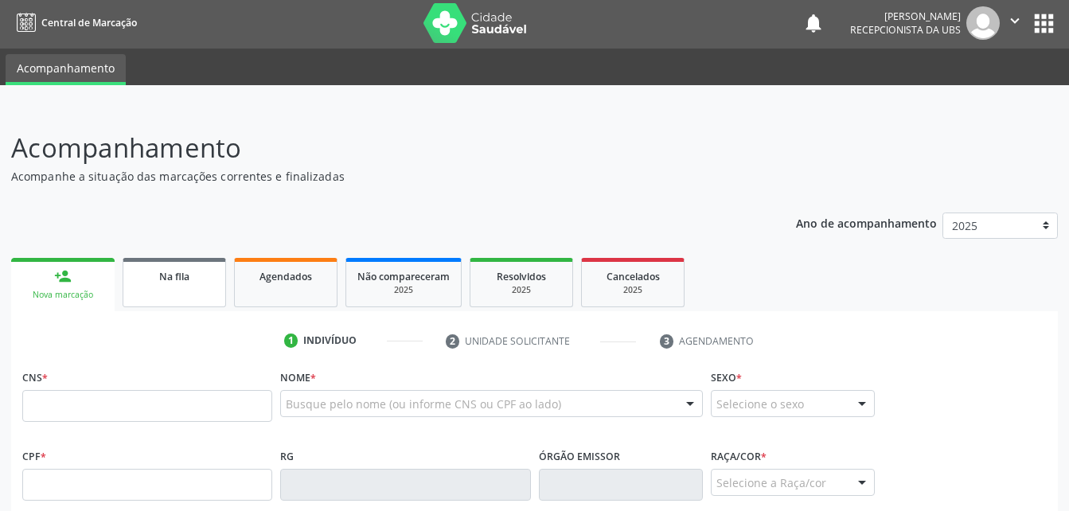
click at [205, 285] on link "Na fila" at bounding box center [174, 282] width 103 height 49
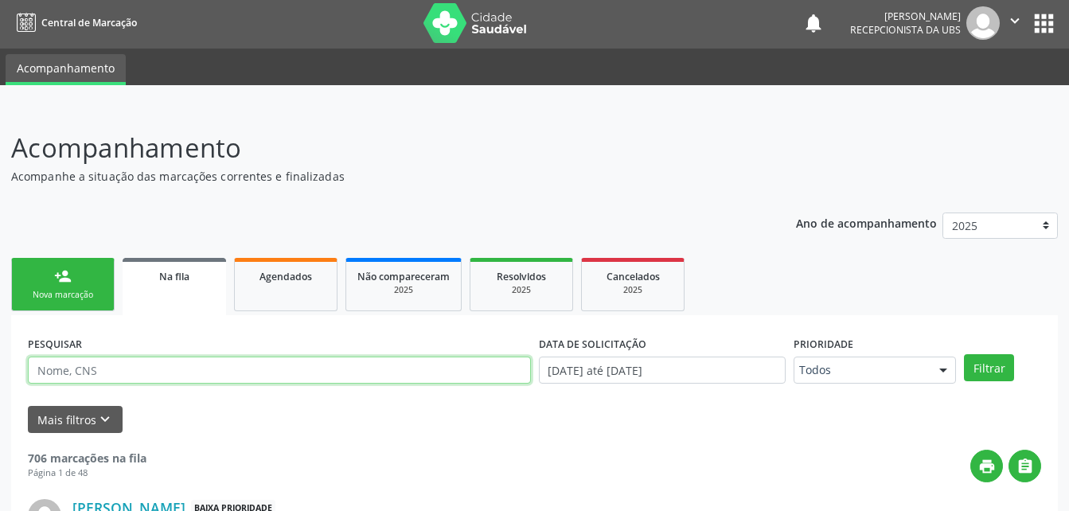
click at [178, 377] on input "text" at bounding box center [279, 370] width 503 height 27
drag, startPoint x: 419, startPoint y: 333, endPoint x: 212, endPoint y: 292, distance: 210.9
click at [419, 333] on div "PESQUISAR" at bounding box center [279, 363] width 511 height 62
click at [211, 293] on link "Na fila" at bounding box center [174, 286] width 103 height 57
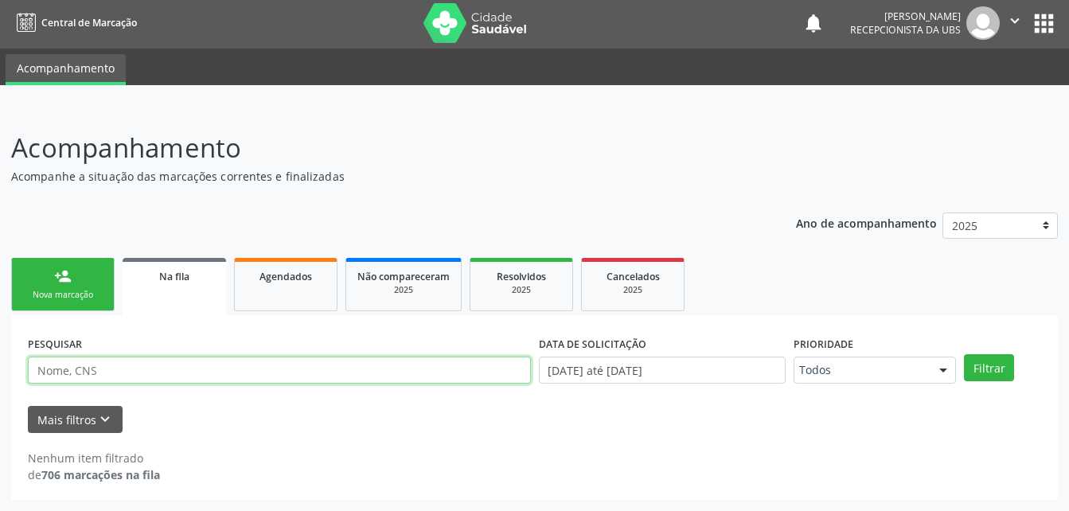
click at [251, 367] on input "text" at bounding box center [279, 370] width 503 height 27
paste input "704807576909544"
type input "704807576909544"
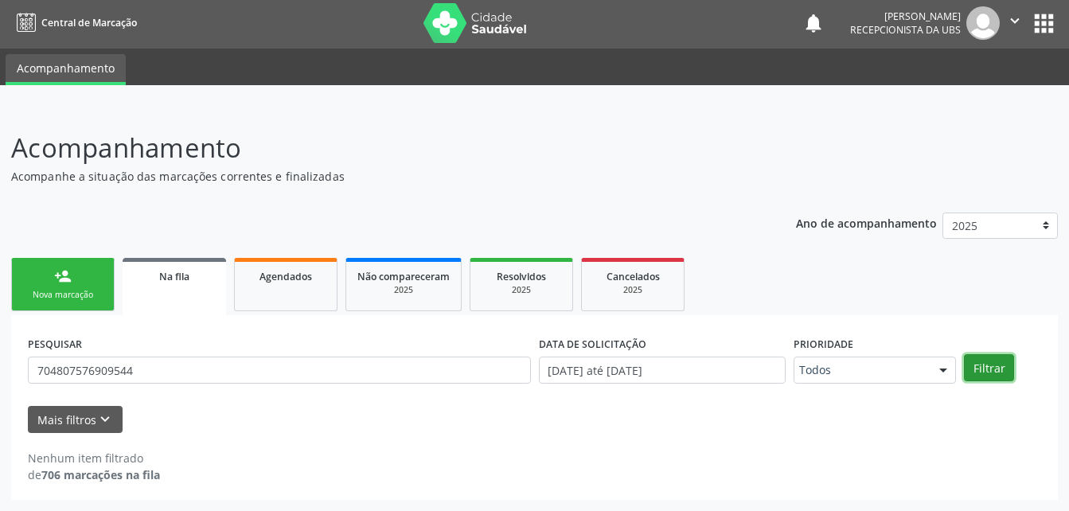
click at [998, 368] on button "Filtrar" at bounding box center [989, 367] width 50 height 27
click at [225, 279] on ul "person_add Nova marcação Na fila Agendados Não compareceram 2025 Resolvidos 202…" at bounding box center [534, 284] width 1047 height 61
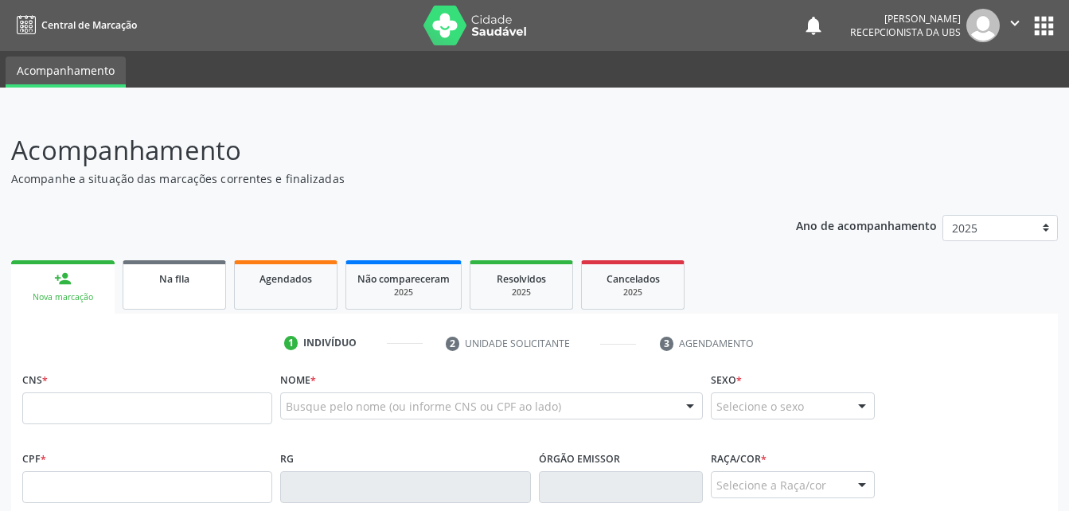
scroll to position [2, 0]
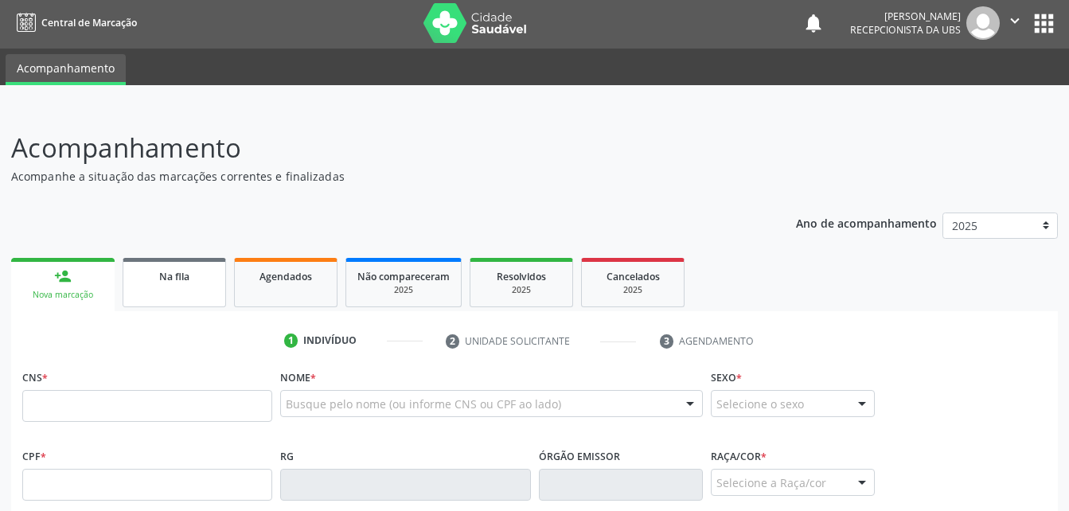
click at [186, 286] on link "Na fila" at bounding box center [174, 282] width 103 height 49
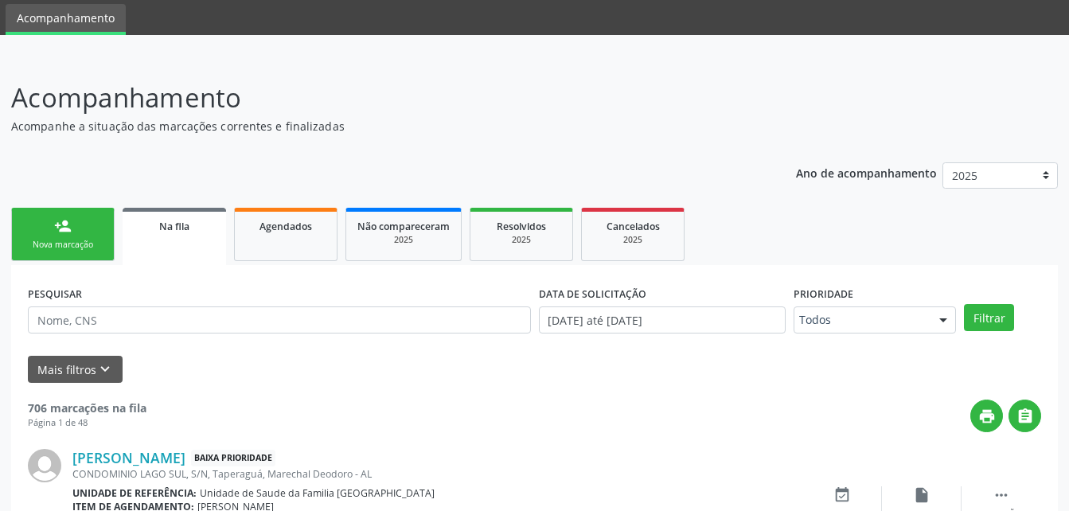
scroll to position [53, 0]
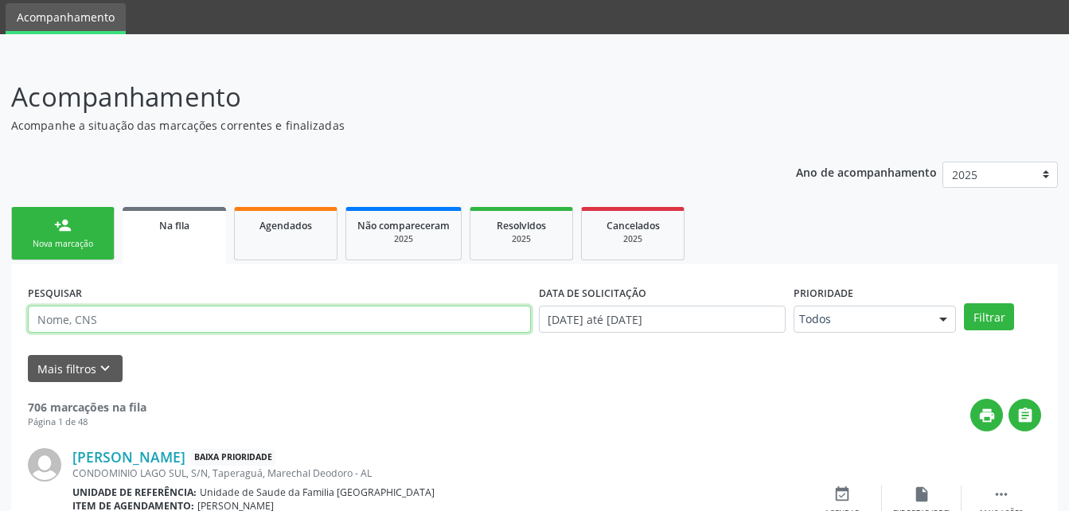
click at [183, 320] on input "text" at bounding box center [279, 319] width 503 height 27
click at [183, 318] on input "text" at bounding box center [279, 319] width 503 height 27
type input "704807576909544"
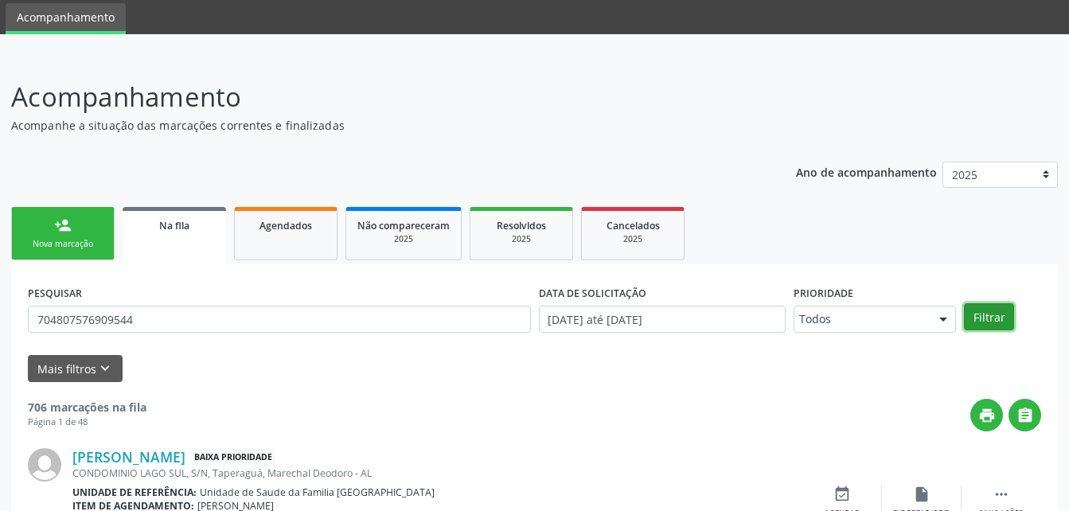
click at [978, 322] on button "Filtrar" at bounding box center [989, 316] width 50 height 27
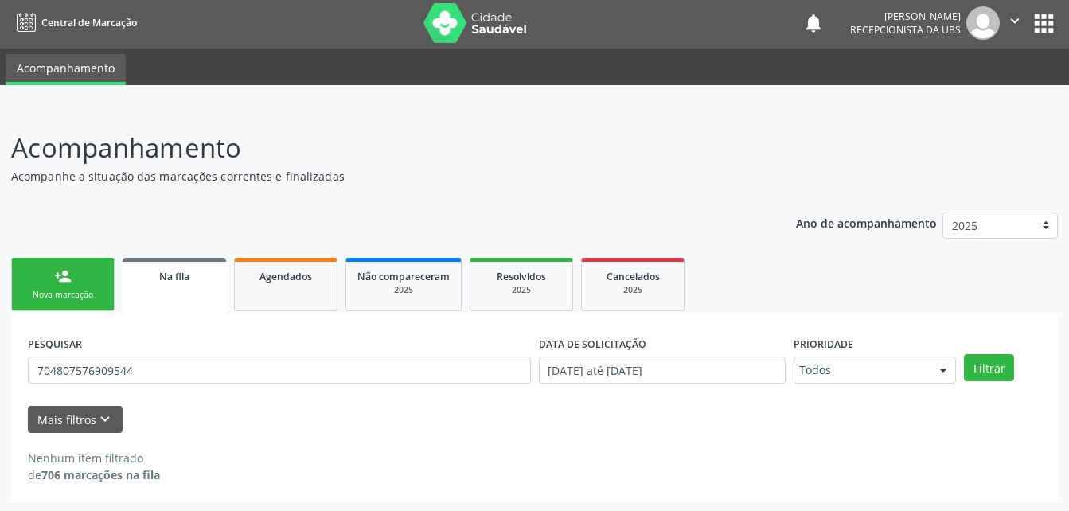
scroll to position [0, 0]
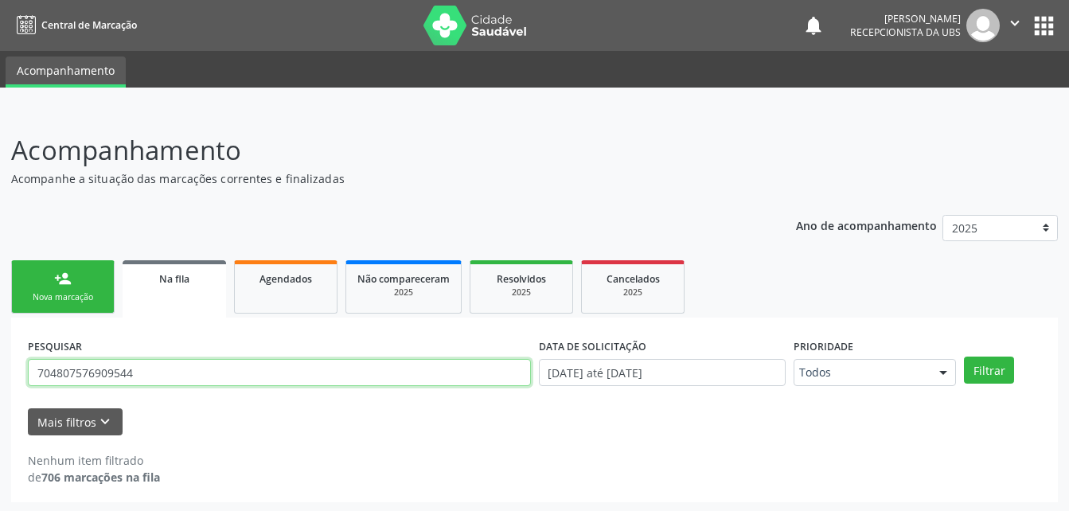
click at [497, 373] on input "704807576909544" at bounding box center [279, 372] width 503 height 27
type input "706701565072518"
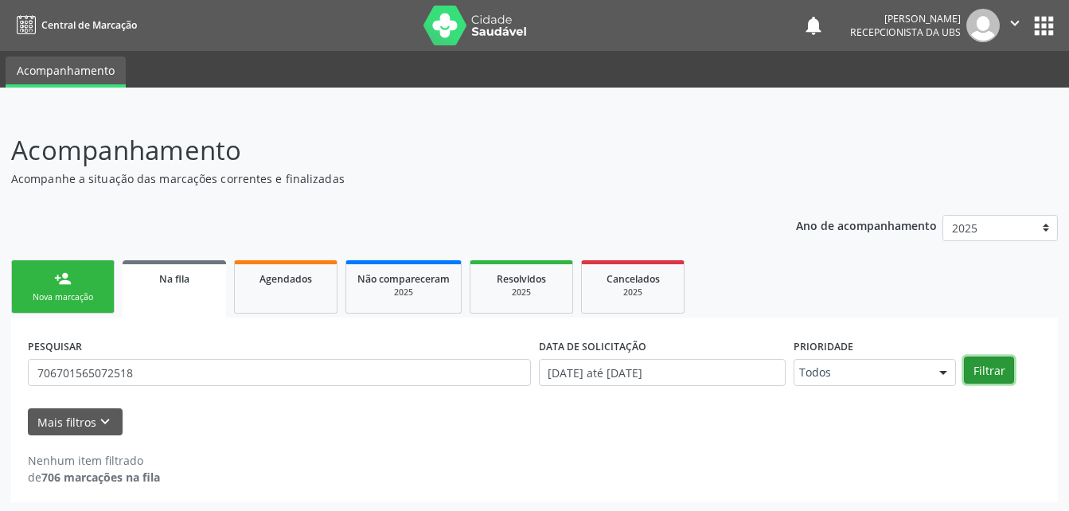
click at [1006, 373] on button "Filtrar" at bounding box center [989, 370] width 50 height 27
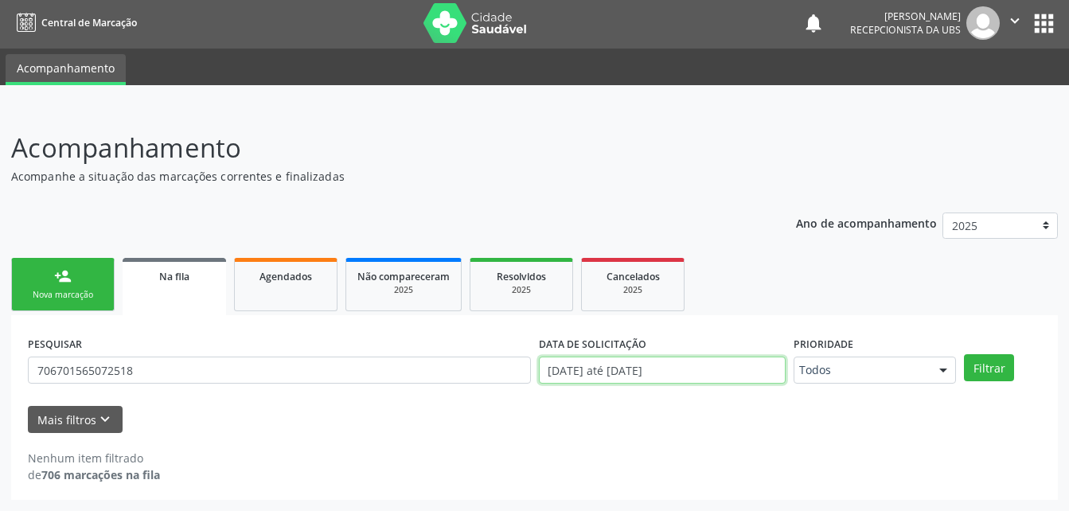
click at [698, 361] on input "[DATE] até [DATE]" at bounding box center [663, 370] width 248 height 27
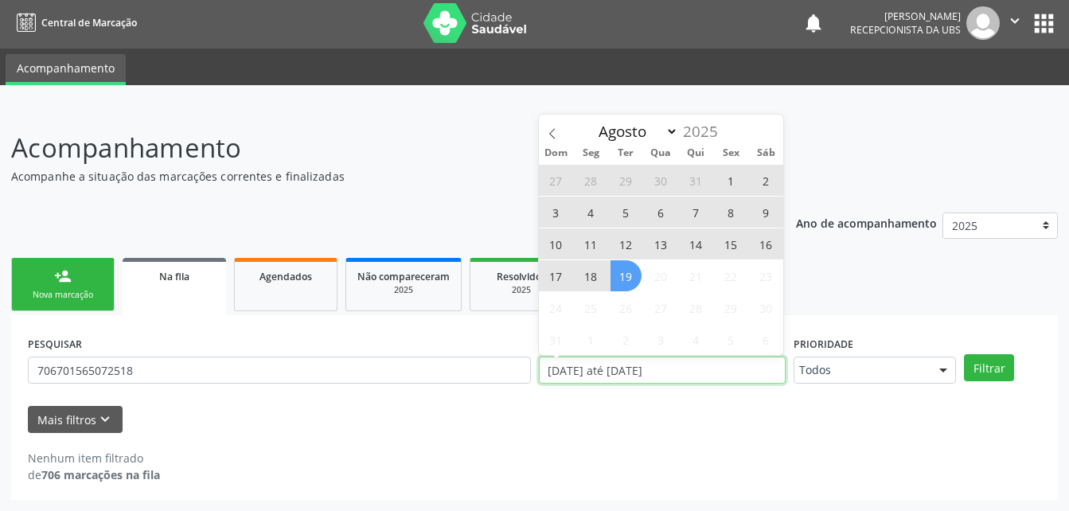
click at [698, 361] on input "[DATE] até [DATE]" at bounding box center [663, 370] width 248 height 27
click at [556, 123] on span at bounding box center [552, 128] width 27 height 27
select select "6"
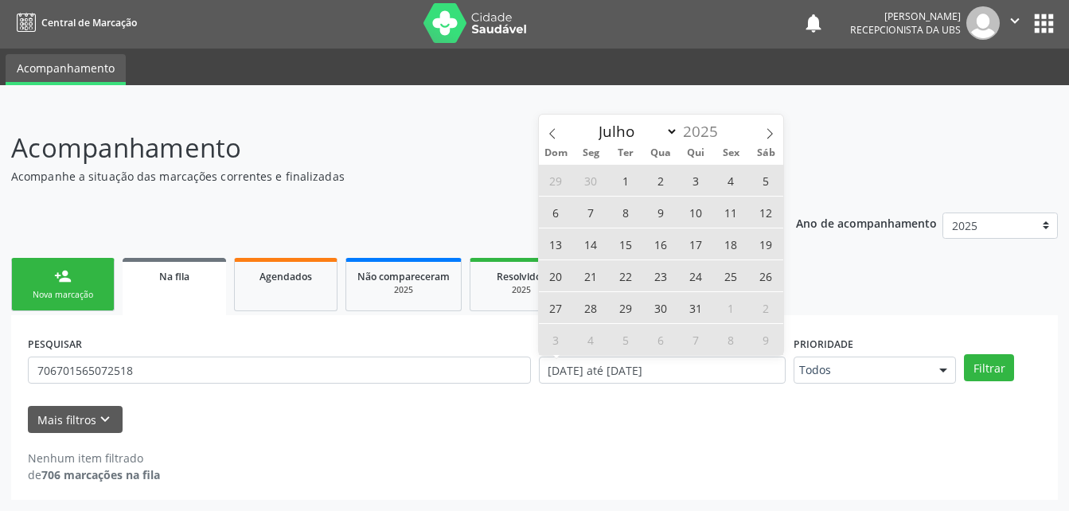
click at [634, 175] on span "1" at bounding box center [626, 180] width 31 height 31
type input "01/07/2025"
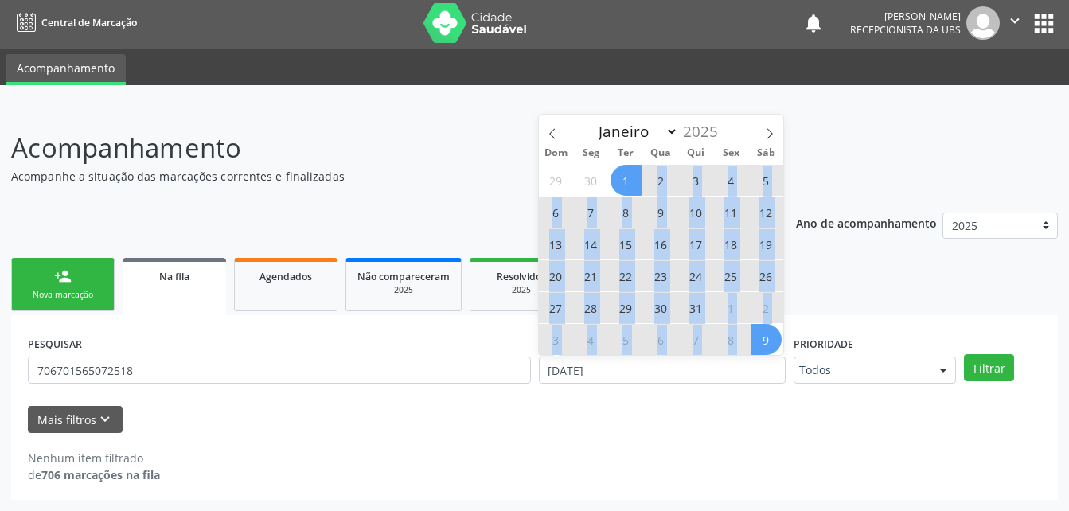
drag, startPoint x: 634, startPoint y: 175, endPoint x: 759, endPoint y: 341, distance: 207.0
click at [759, 341] on div "29 30 1 2 3 4 5 6 7 8 9 10 11 12 13 14 15 16 17 18 19 20 21 22 23 24 25 26 27 2…" at bounding box center [661, 259] width 245 height 191
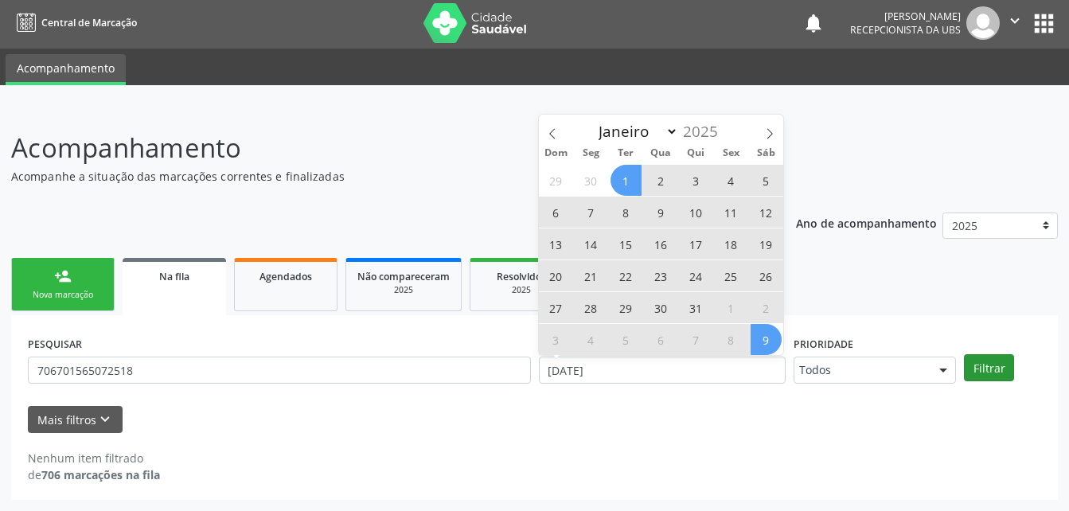
drag, startPoint x: 761, startPoint y: 339, endPoint x: 965, endPoint y: 376, distance: 207.1
click at [951, 379] on div at bounding box center [943, 370] width 24 height 27
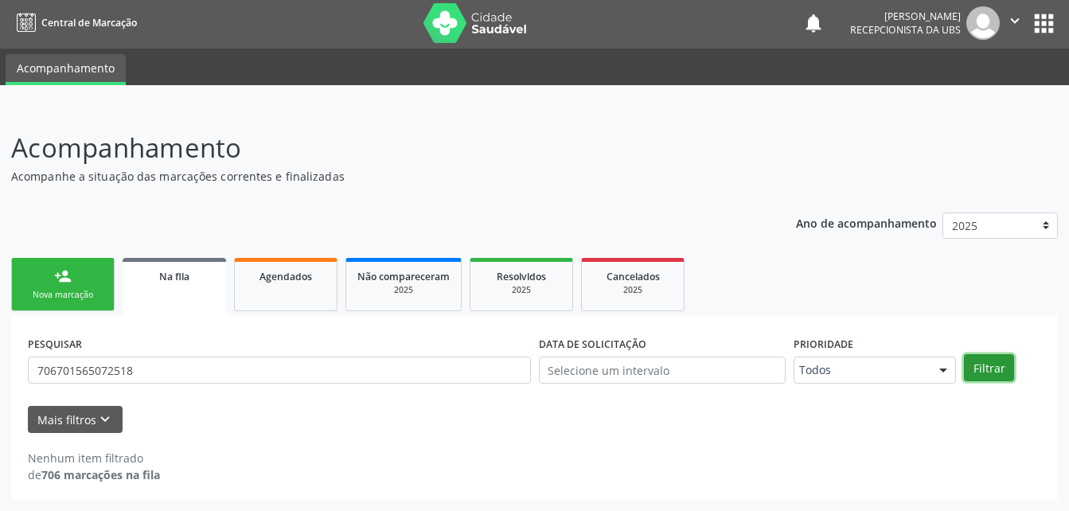
click at [999, 372] on button "Filtrar" at bounding box center [989, 367] width 50 height 27
click at [210, 269] on div "Na fila" at bounding box center [174, 275] width 81 height 17
click at [186, 355] on div "PESQUISAR 706701565072518" at bounding box center [279, 363] width 511 height 62
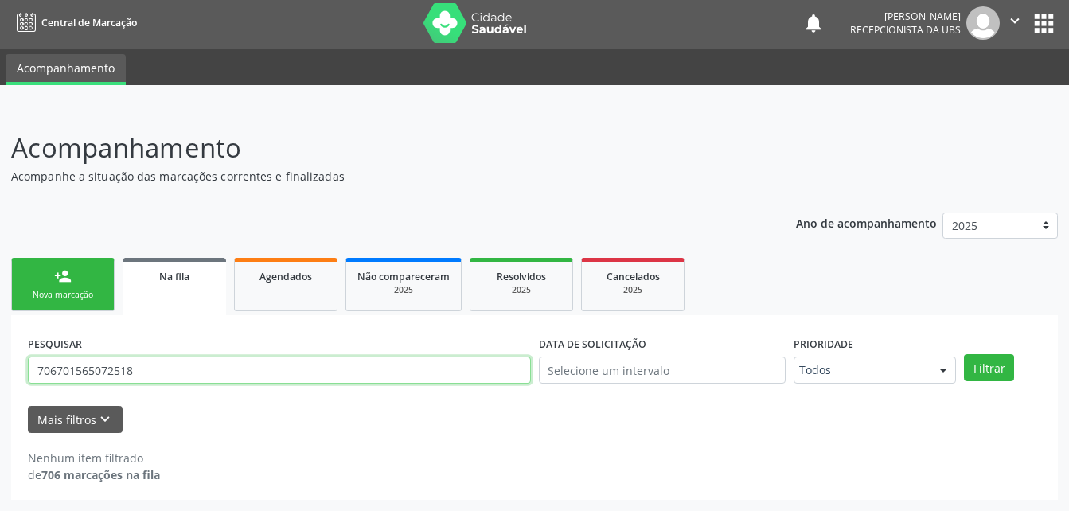
click at [188, 369] on input "706701565072518" at bounding box center [279, 370] width 503 height 27
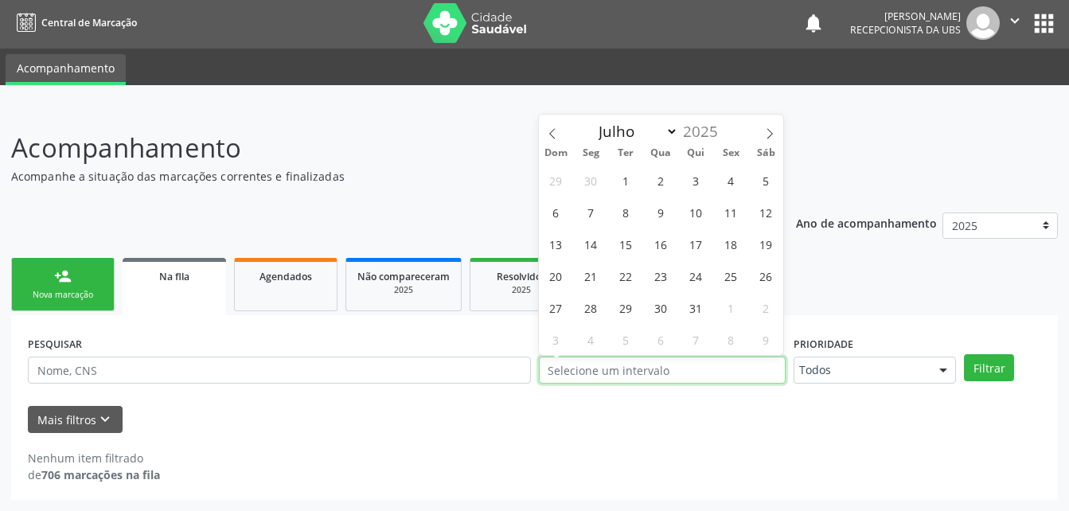
click at [636, 375] on input "text" at bounding box center [663, 370] width 248 height 27
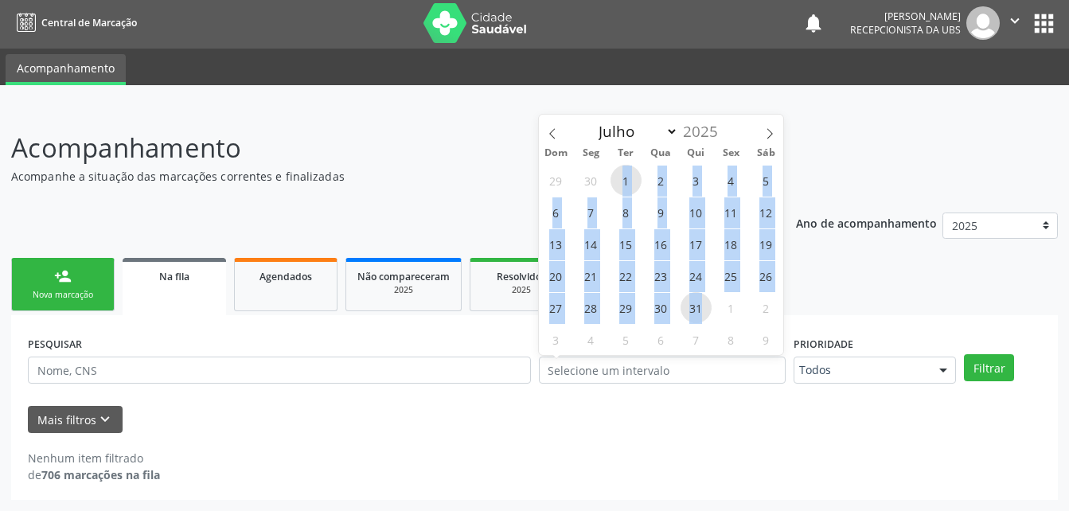
drag, startPoint x: 621, startPoint y: 173, endPoint x: 706, endPoint y: 302, distance: 154.6
click at [706, 302] on div "29 30 1 2 3 4 5 6 7 8 9 10 11 12 13 14 15 16 17 18 19 20 21 22 23 24 25 26 27 2…" at bounding box center [661, 259] width 245 height 191
click at [707, 308] on span "31" at bounding box center [696, 307] width 31 height 31
type input "31/07/2025"
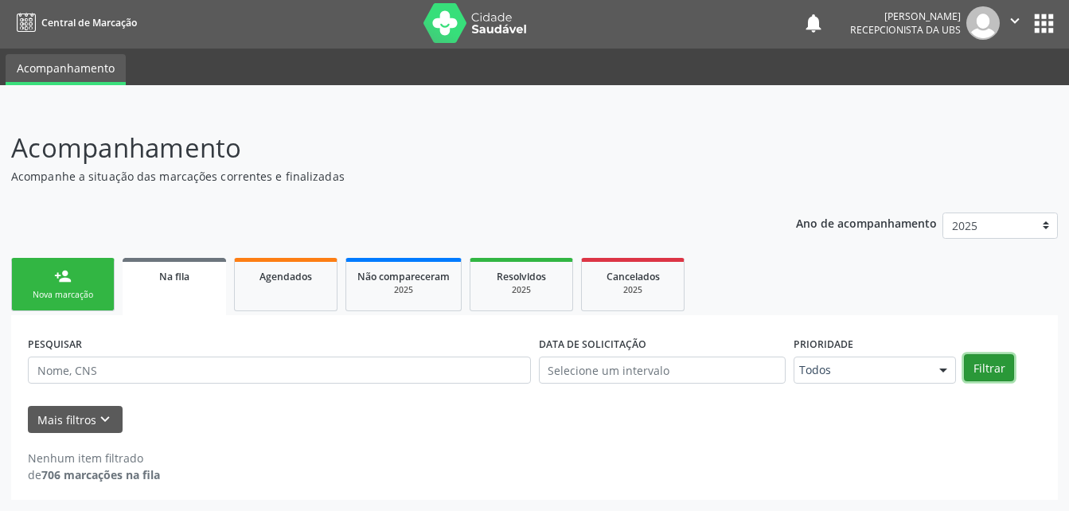
click at [1009, 365] on button "Filtrar" at bounding box center [989, 367] width 50 height 27
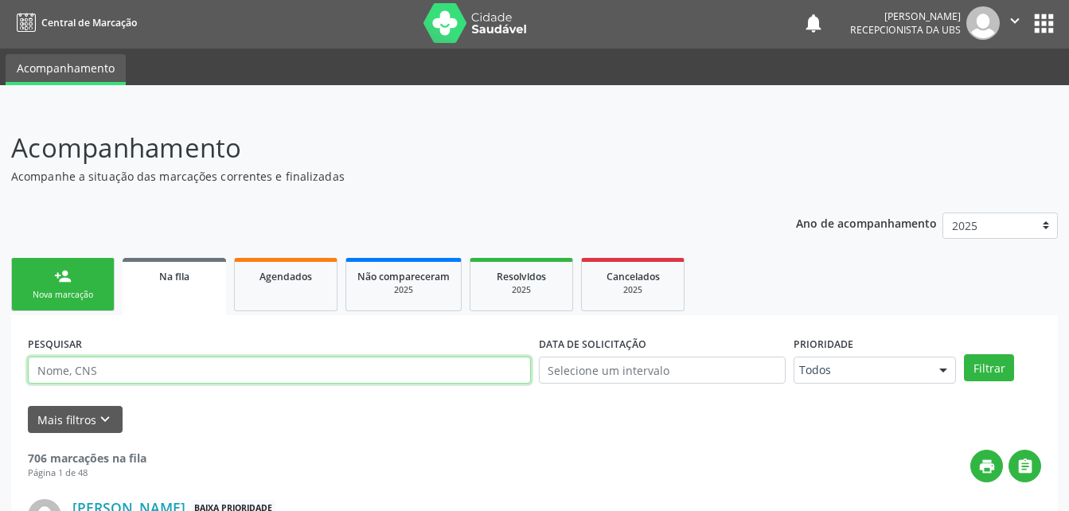
click at [420, 373] on input "text" at bounding box center [279, 370] width 503 height 27
type input "706701565072518"
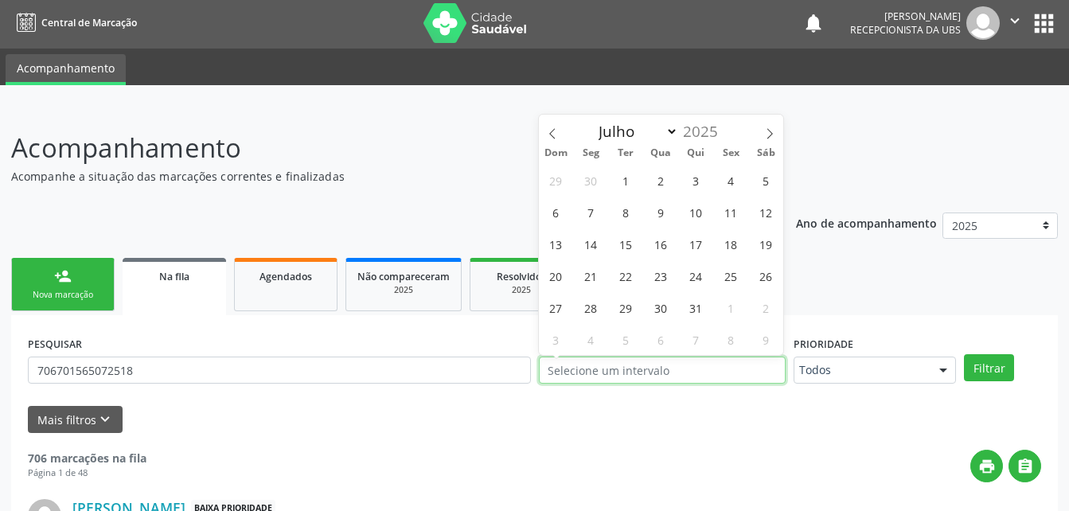
click at [762, 367] on input "text" at bounding box center [663, 370] width 248 height 27
click at [687, 310] on span "31" at bounding box center [696, 307] width 31 height 31
type input "31/07/2025"
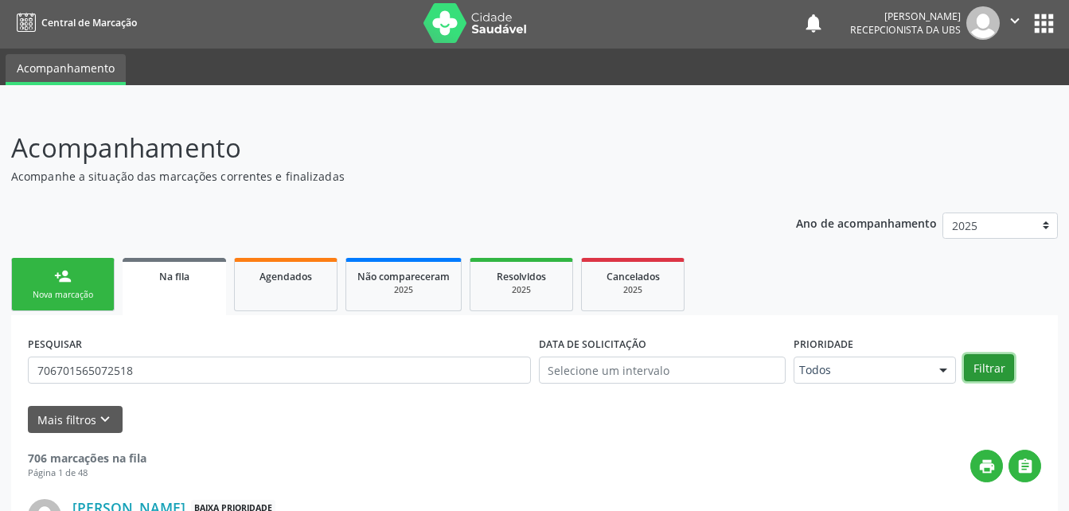
click at [994, 367] on button "Filtrar" at bounding box center [989, 367] width 50 height 27
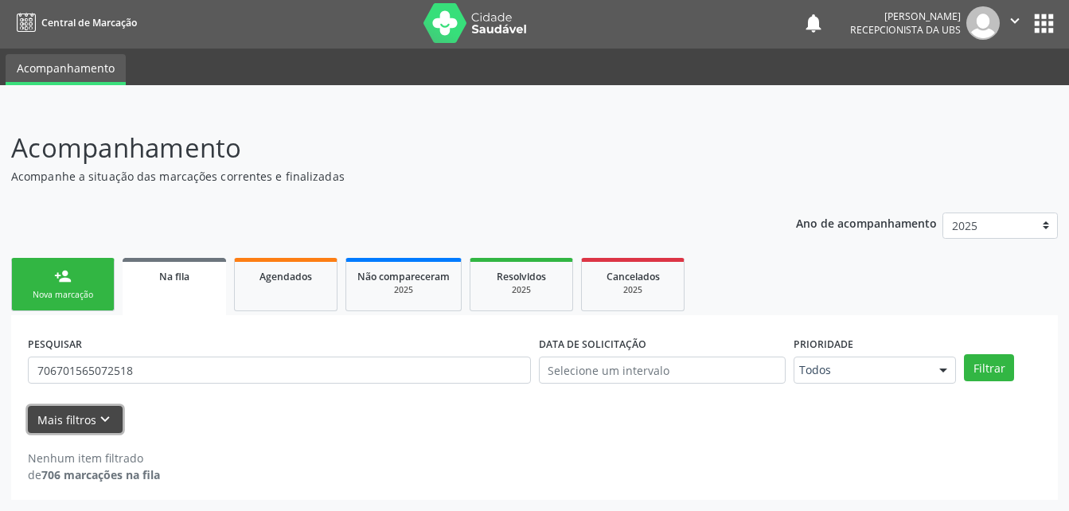
click at [106, 424] on icon "keyboard_arrow_down" at bounding box center [105, 420] width 18 height 18
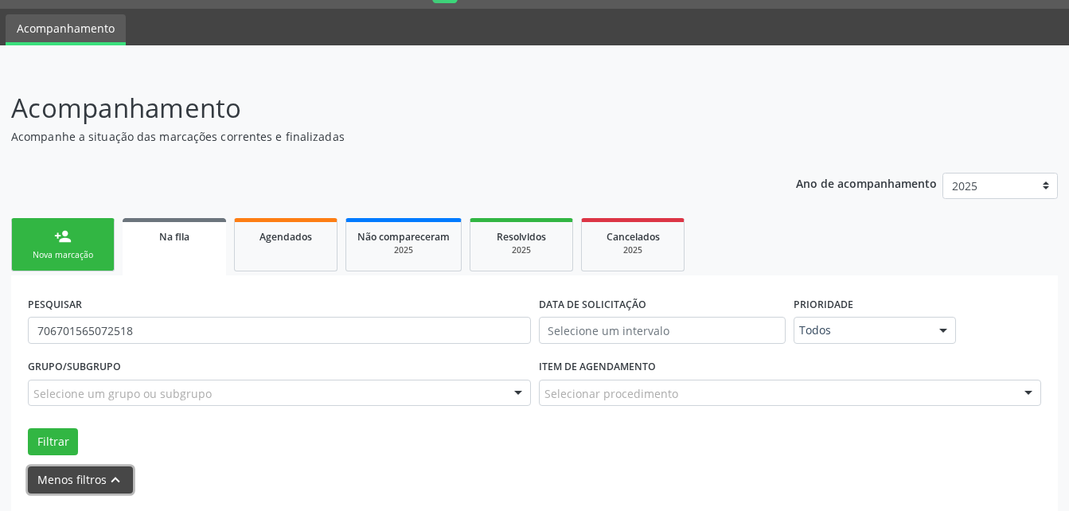
scroll to position [103, 0]
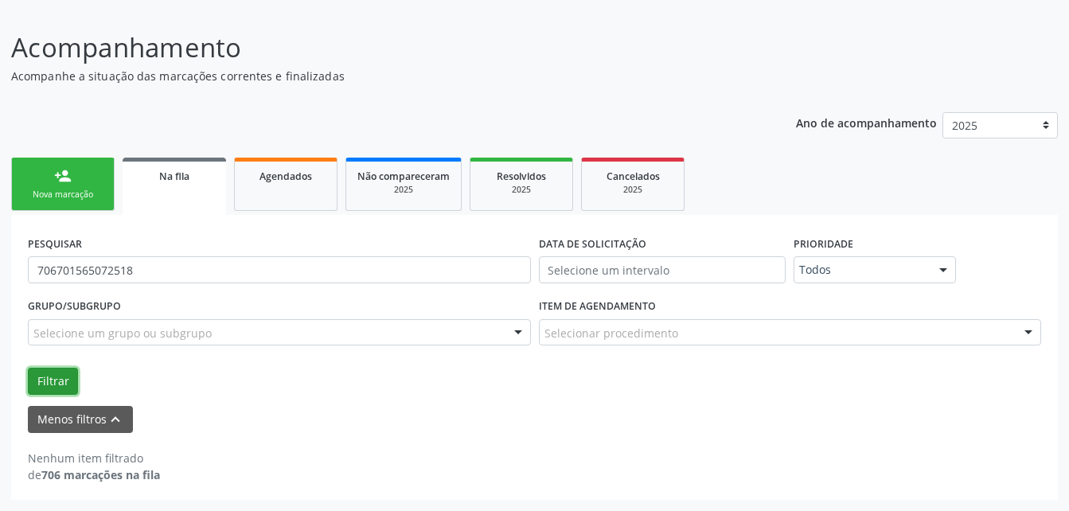
click at [46, 378] on button "Filtrar" at bounding box center [53, 381] width 50 height 27
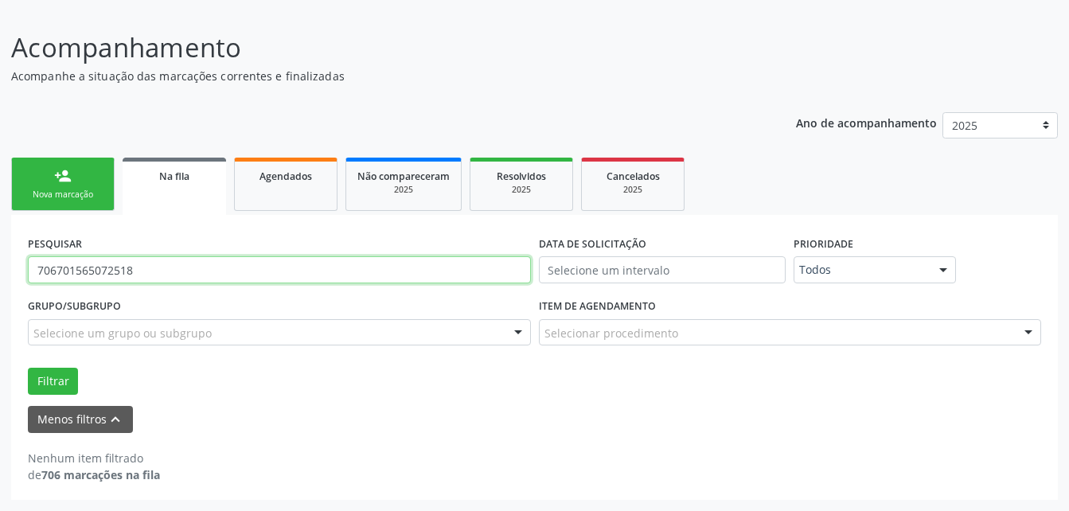
click at [157, 270] on input "706701565072518" at bounding box center [279, 269] width 503 height 27
click at [155, 280] on input "706701565072518" at bounding box center [279, 269] width 503 height 27
click at [154, 281] on input "text" at bounding box center [279, 269] width 503 height 27
type input "702006339757783"
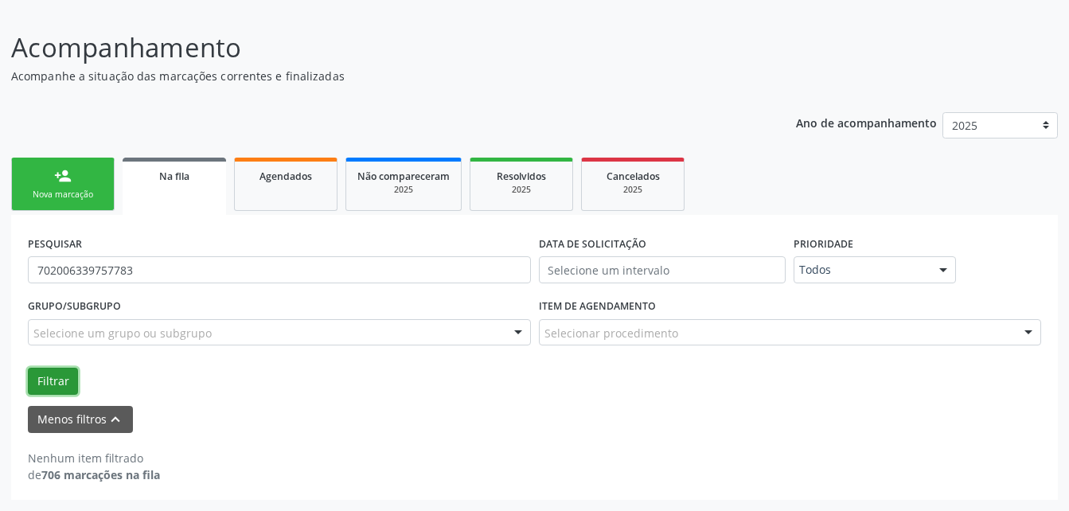
click at [64, 383] on button "Filtrar" at bounding box center [53, 381] width 50 height 27
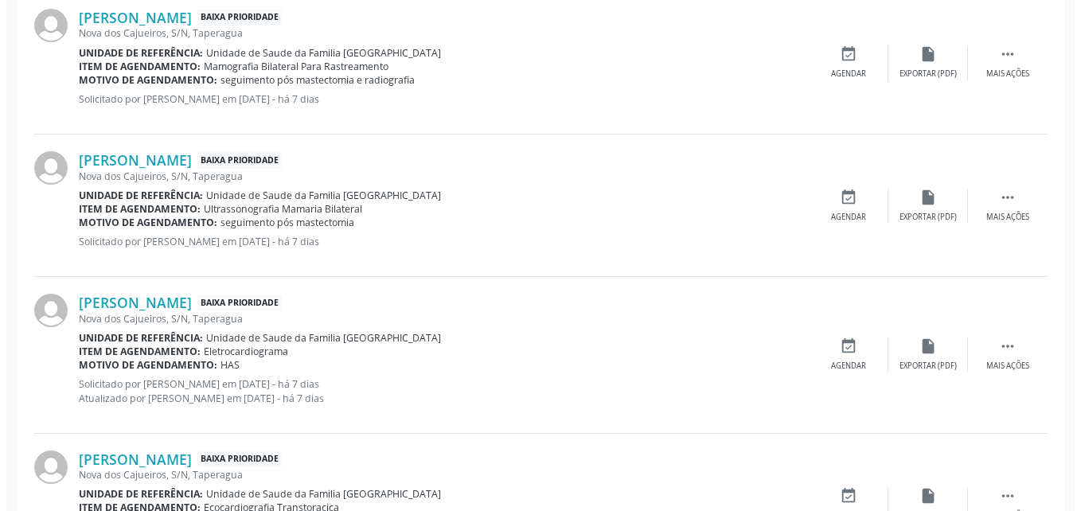
scroll to position [603, 0]
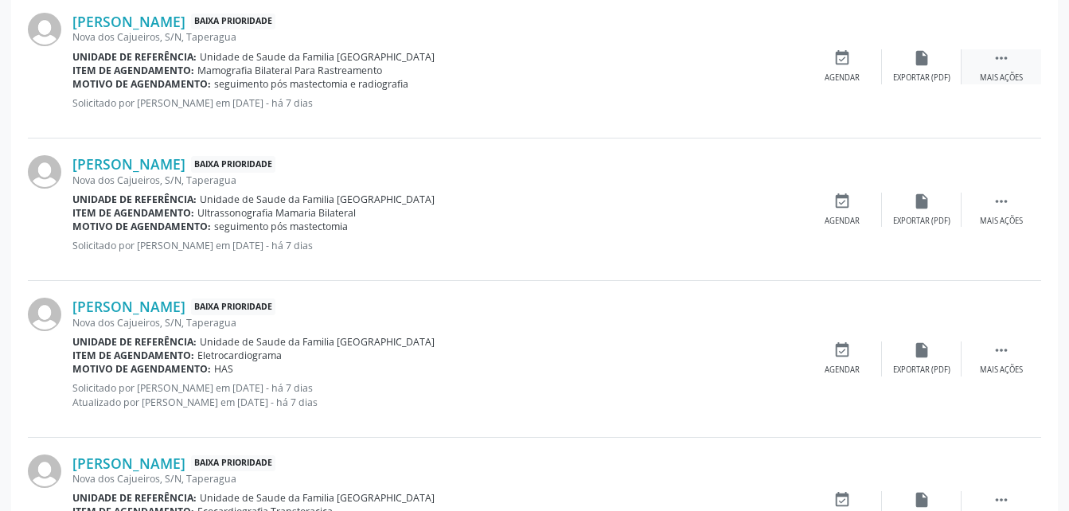
click at [1001, 68] on div " Mais ações" at bounding box center [1002, 66] width 80 height 34
click at [838, 53] on icon "cancel" at bounding box center [842, 58] width 18 height 18
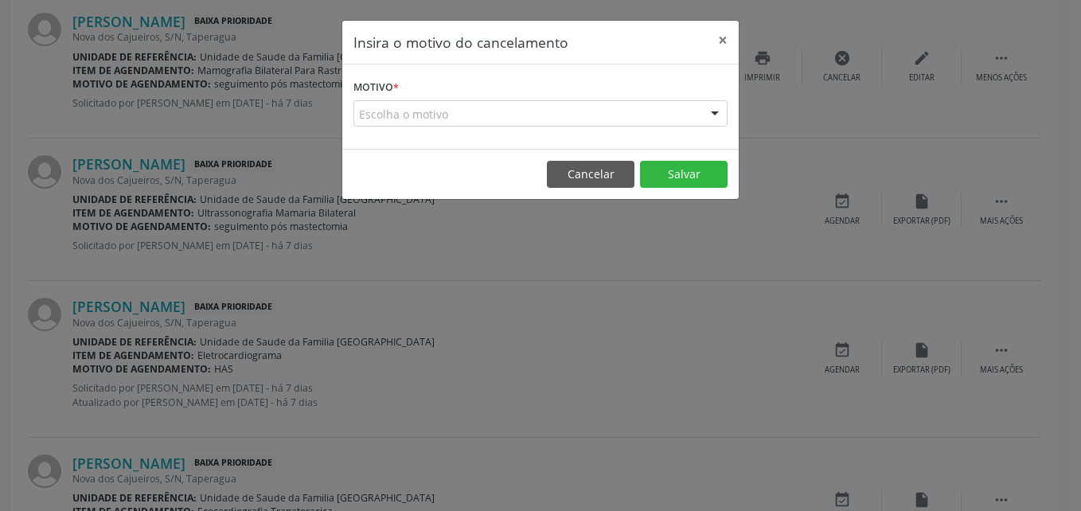
click at [639, 108] on div "Escolha o motivo" at bounding box center [540, 113] width 374 height 27
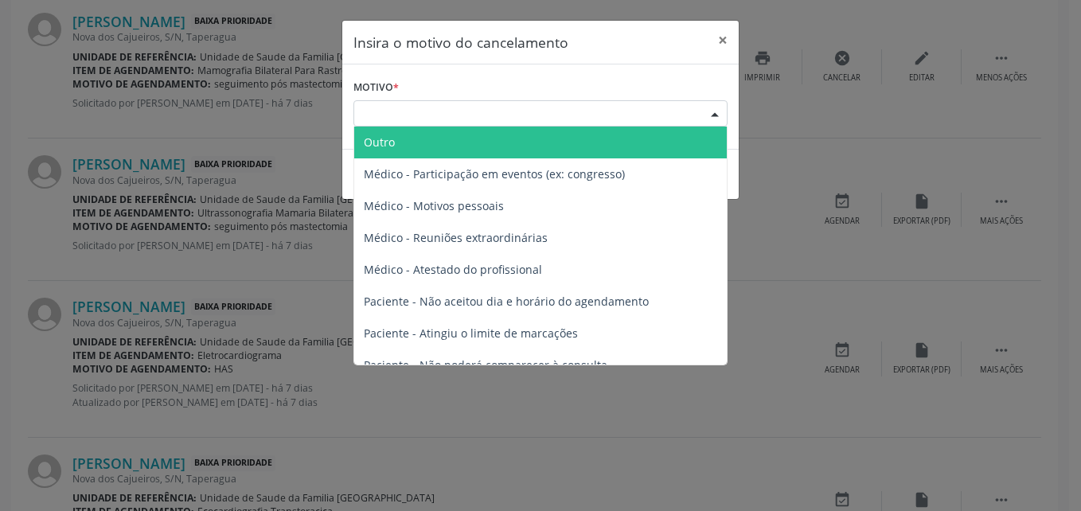
click at [617, 134] on span "Outro" at bounding box center [540, 143] width 373 height 32
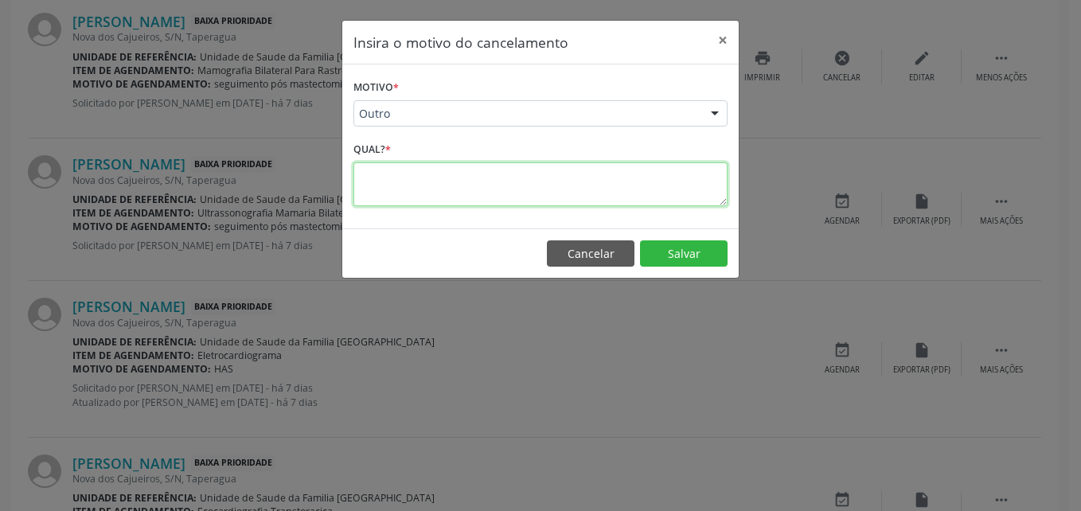
click at [626, 164] on textarea at bounding box center [540, 184] width 374 height 44
type textarea "ja fez"
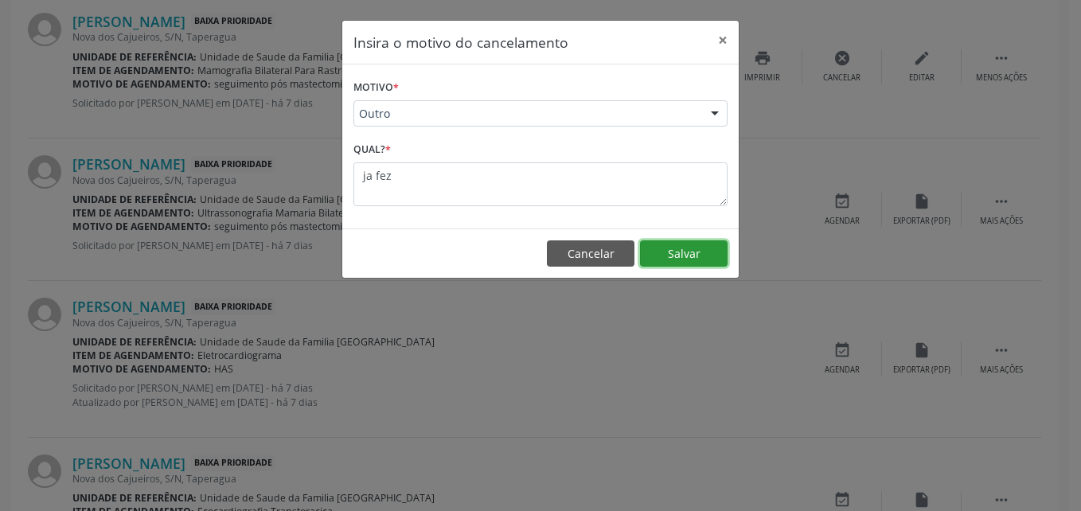
click at [691, 245] on button "Salvar" at bounding box center [684, 253] width 88 height 27
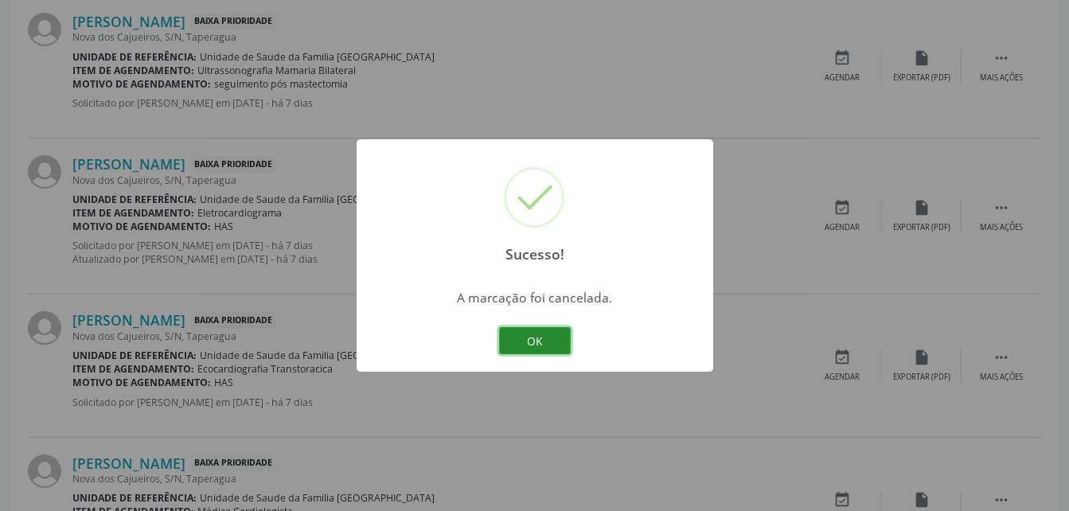
click at [556, 338] on button "OK" at bounding box center [535, 340] width 72 height 27
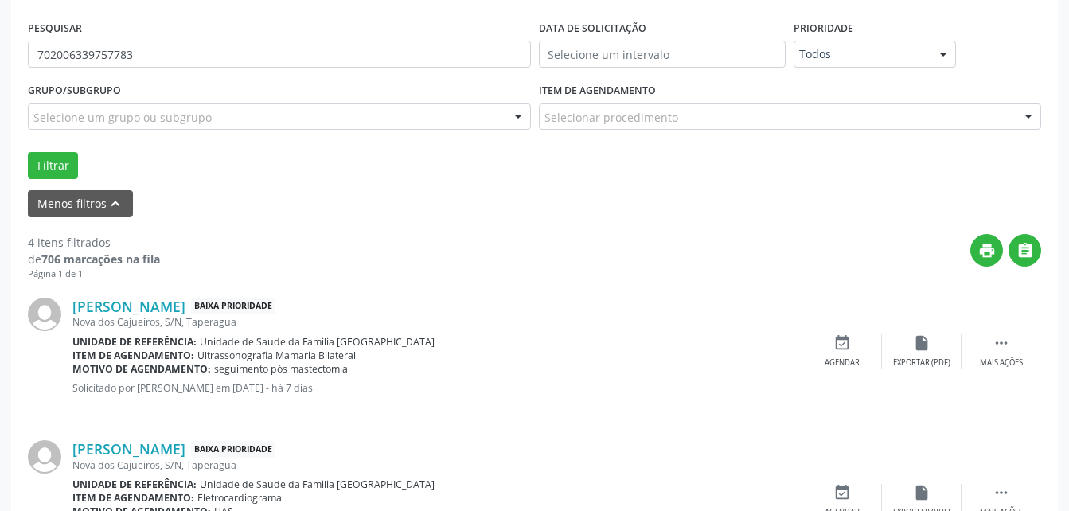
scroll to position [285, 0]
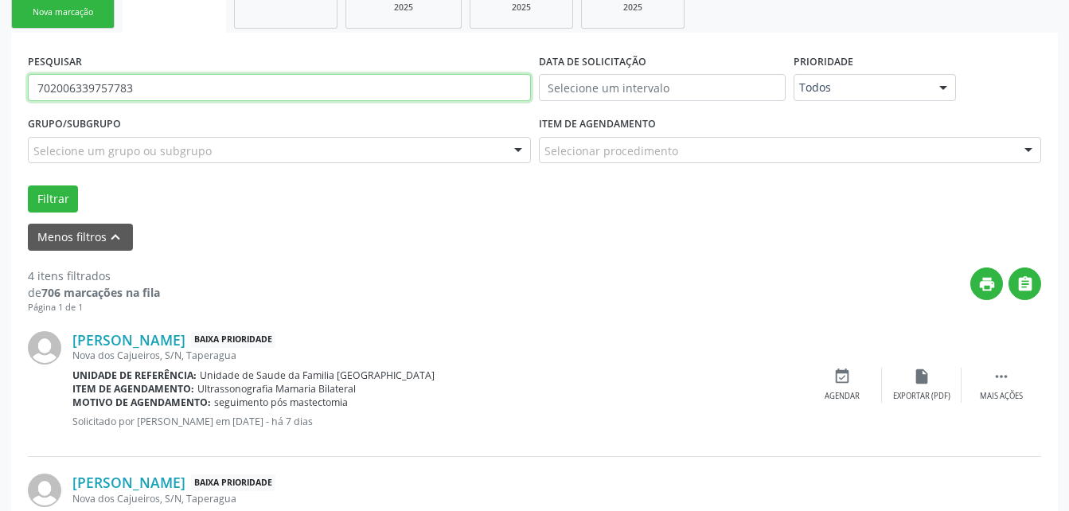
click at [326, 90] on input "702006339757783" at bounding box center [279, 87] width 503 height 27
type input "707407099250575"
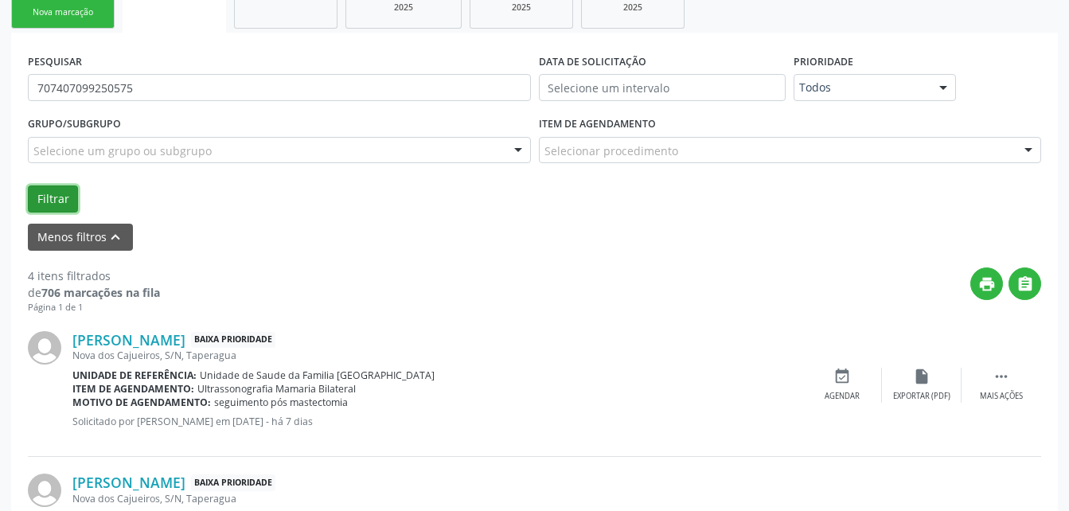
click at [57, 194] on button "Filtrar" at bounding box center [53, 198] width 50 height 27
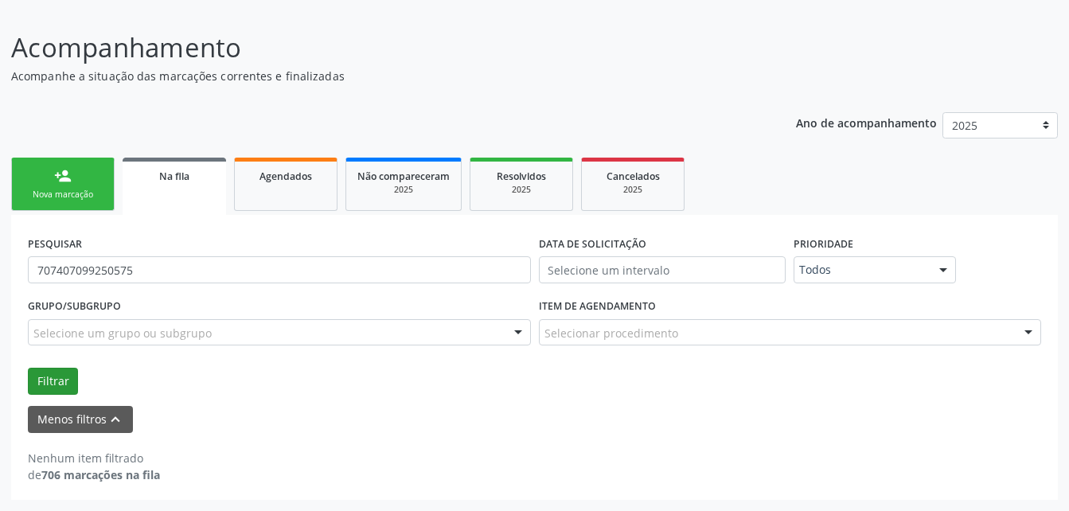
scroll to position [103, 0]
click at [396, 264] on input "707407099250575" at bounding box center [279, 269] width 503 height 27
type input "700108941759513"
click at [41, 388] on button "Filtrar" at bounding box center [53, 381] width 50 height 27
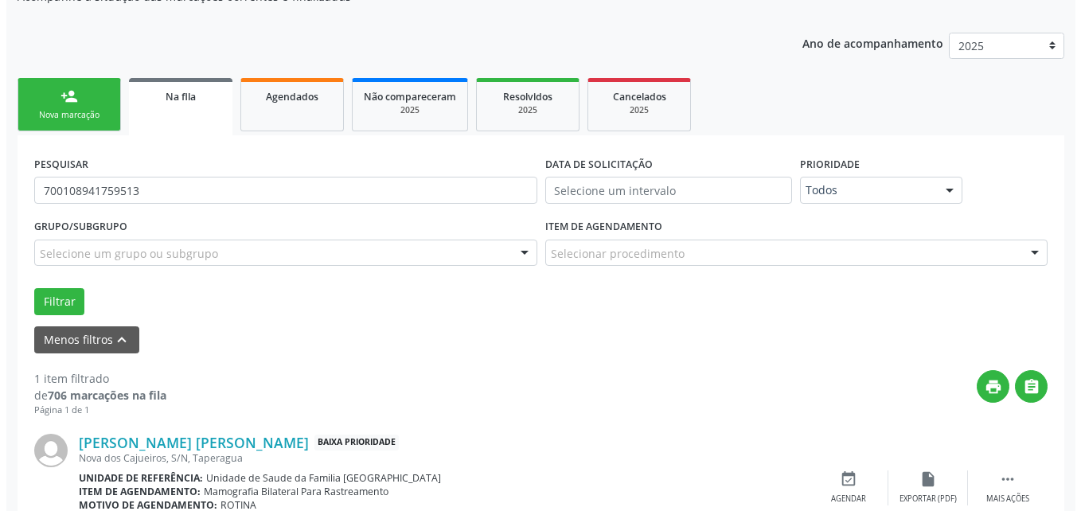
scroll to position [258, 0]
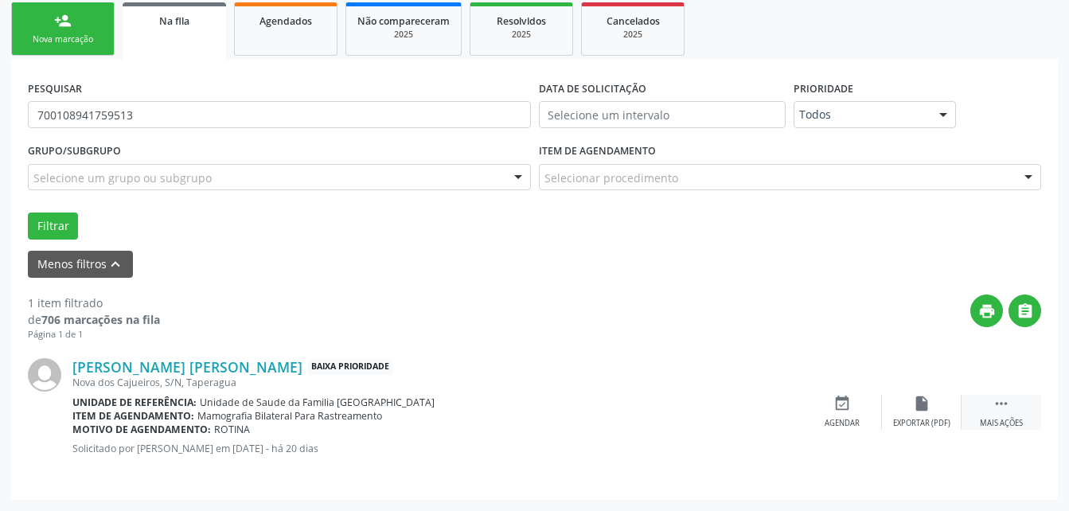
click at [1004, 407] on icon "" at bounding box center [1002, 404] width 18 height 18
click at [845, 411] on icon "cancel" at bounding box center [842, 404] width 18 height 18
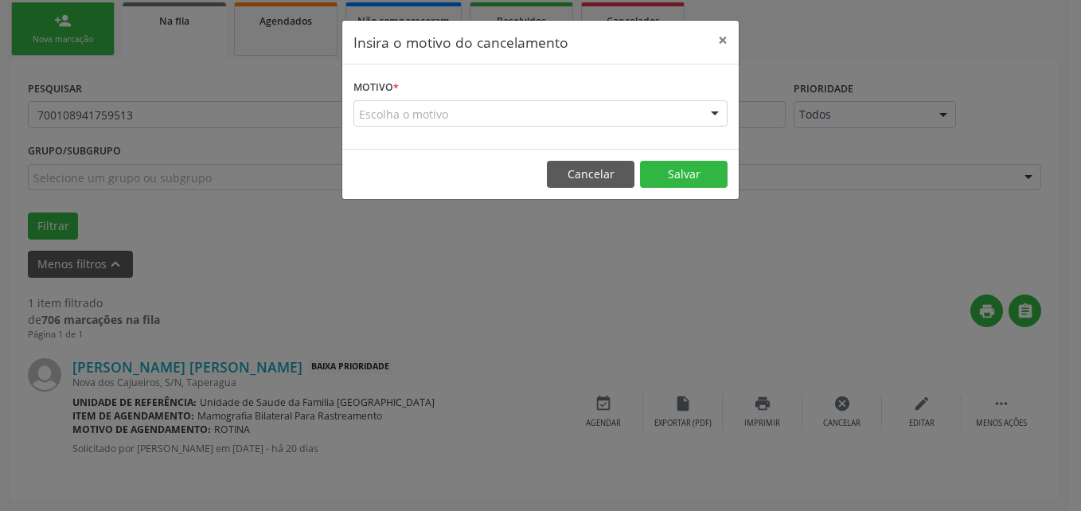
click at [569, 102] on div "Escolha o motivo" at bounding box center [540, 113] width 374 height 27
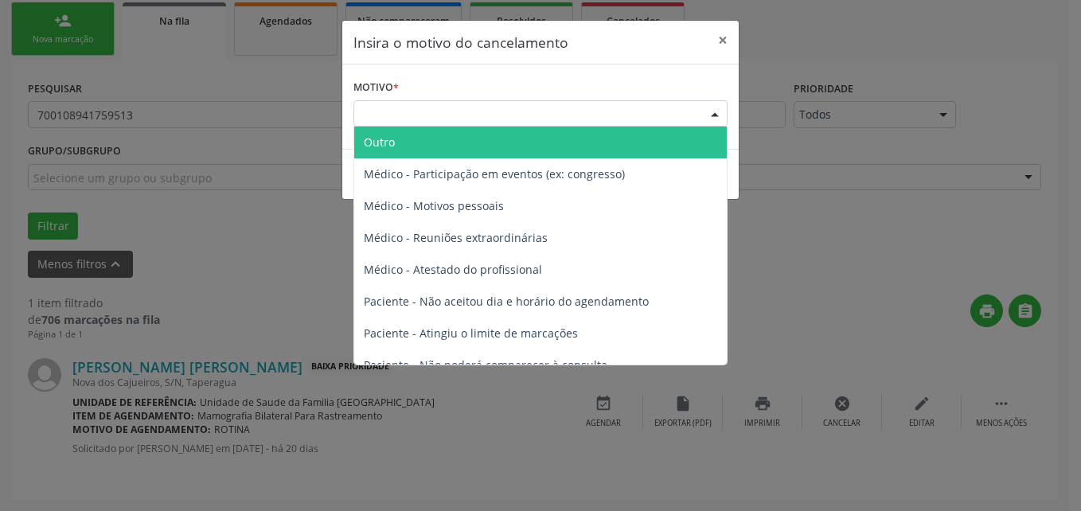
click at [553, 154] on span "Outro" at bounding box center [540, 143] width 373 height 32
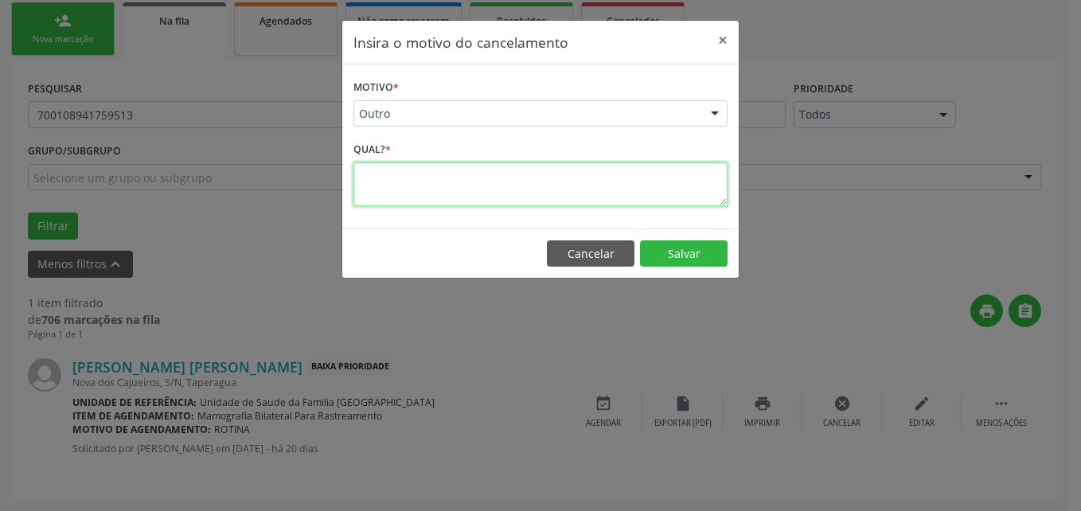
click at [554, 182] on textarea at bounding box center [540, 184] width 374 height 44
type textarea "ja fez"
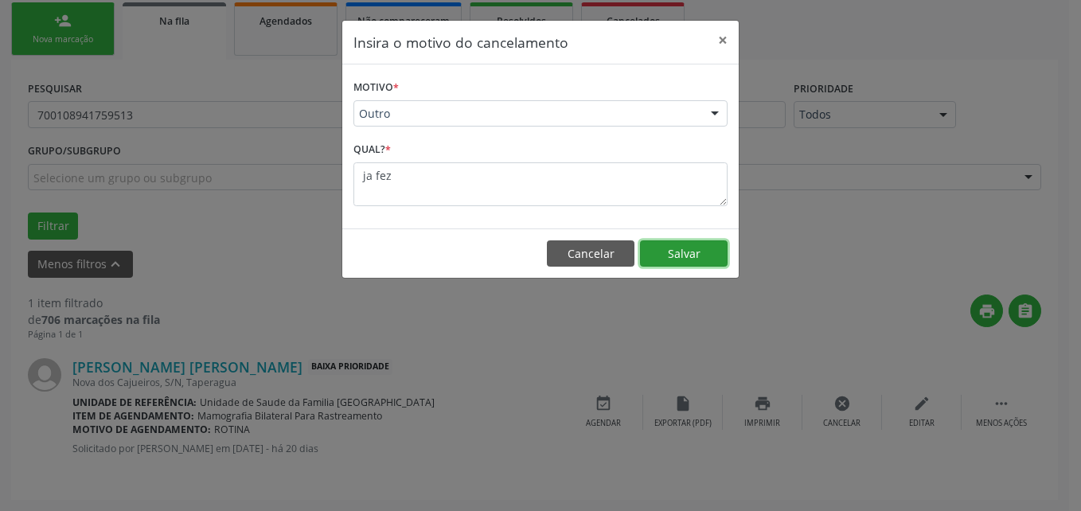
click at [687, 250] on button "Salvar" at bounding box center [684, 253] width 88 height 27
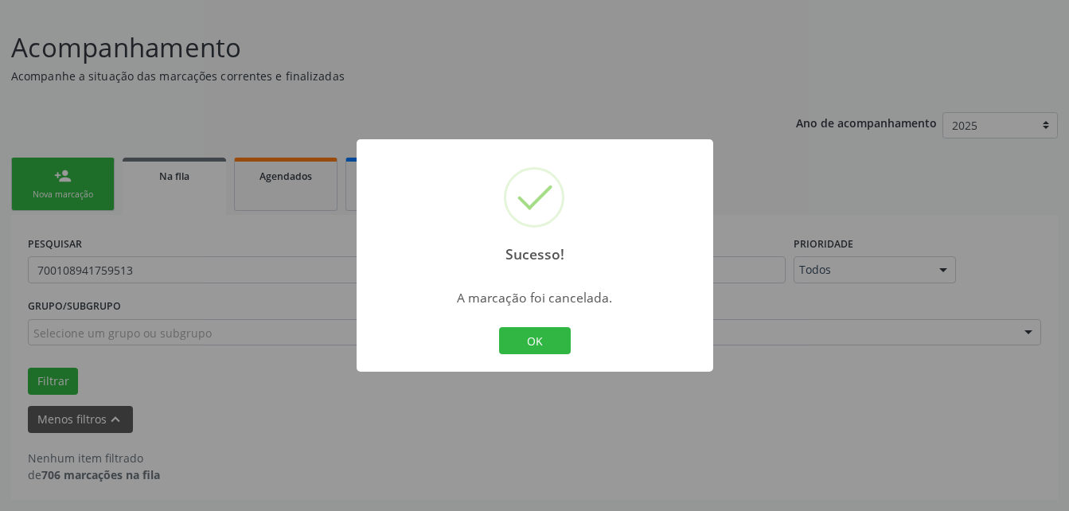
scroll to position [103, 0]
click at [511, 333] on button "OK" at bounding box center [535, 340] width 72 height 27
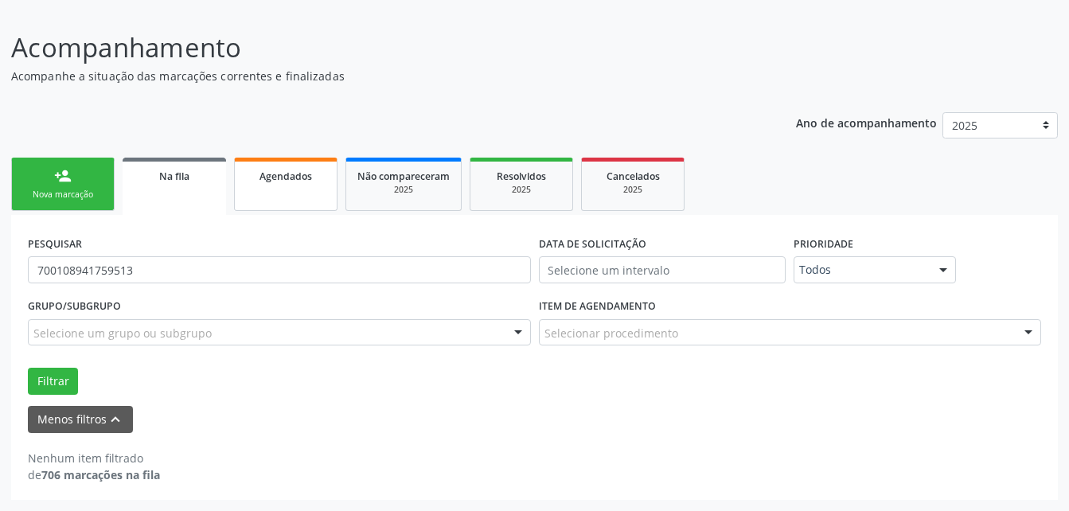
click at [311, 163] on link "Agendados" at bounding box center [285, 184] width 103 height 53
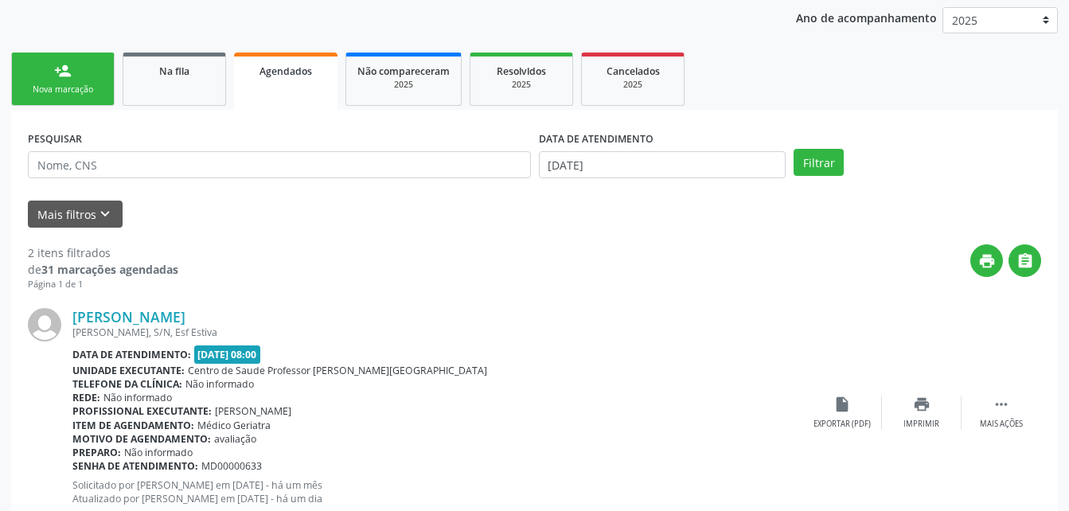
scroll to position [262, 0]
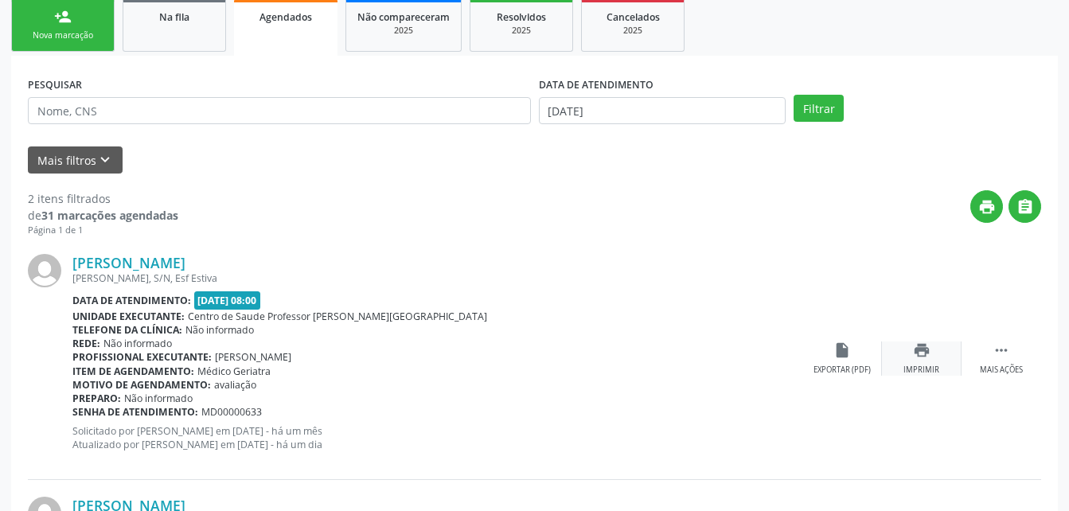
click at [931, 349] on div "print Imprimir" at bounding box center [922, 359] width 80 height 34
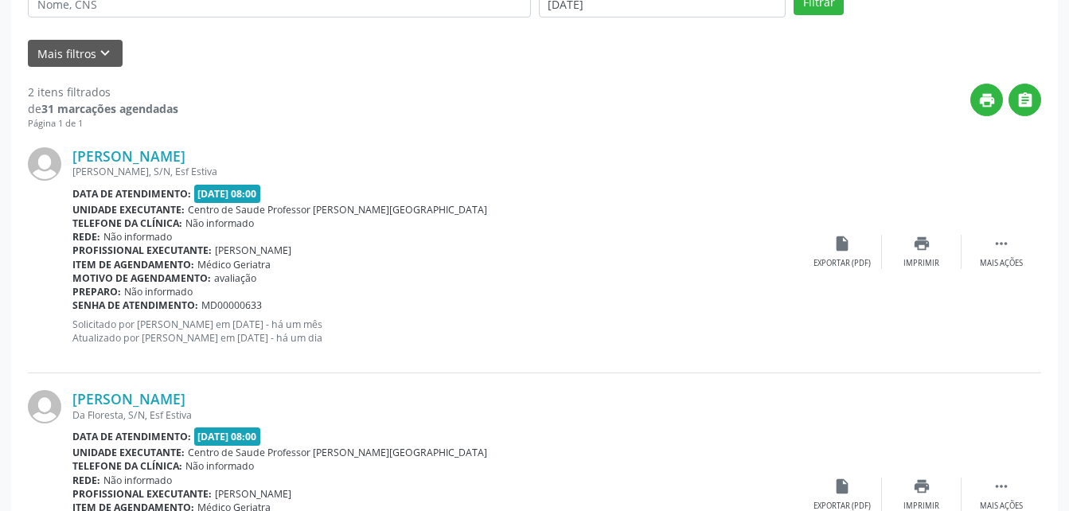
scroll to position [342, 0]
